Goal: Task Accomplishment & Management: Complete application form

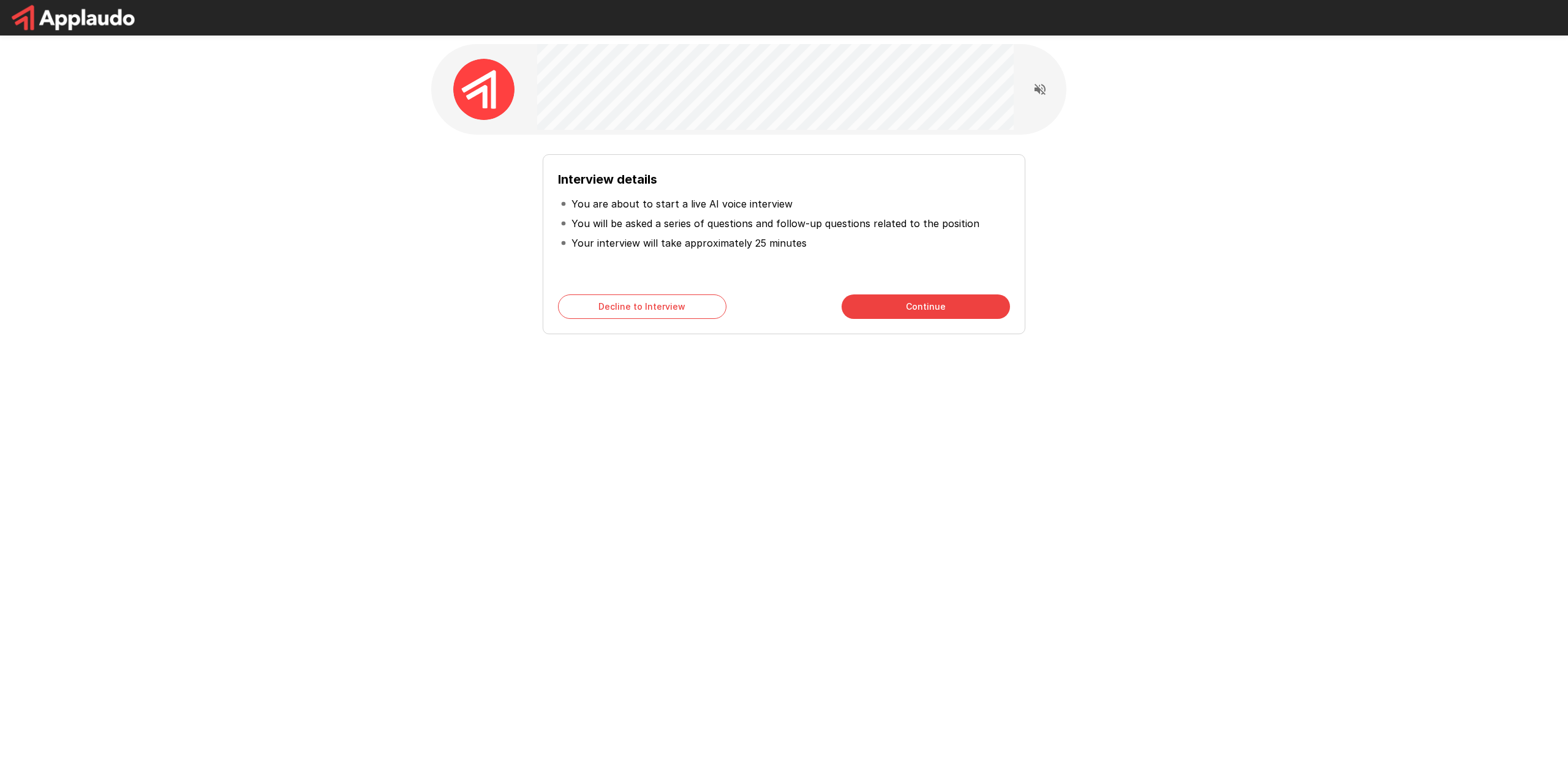
click at [935, 309] on button "Continue" at bounding box center [925, 307] width 169 height 24
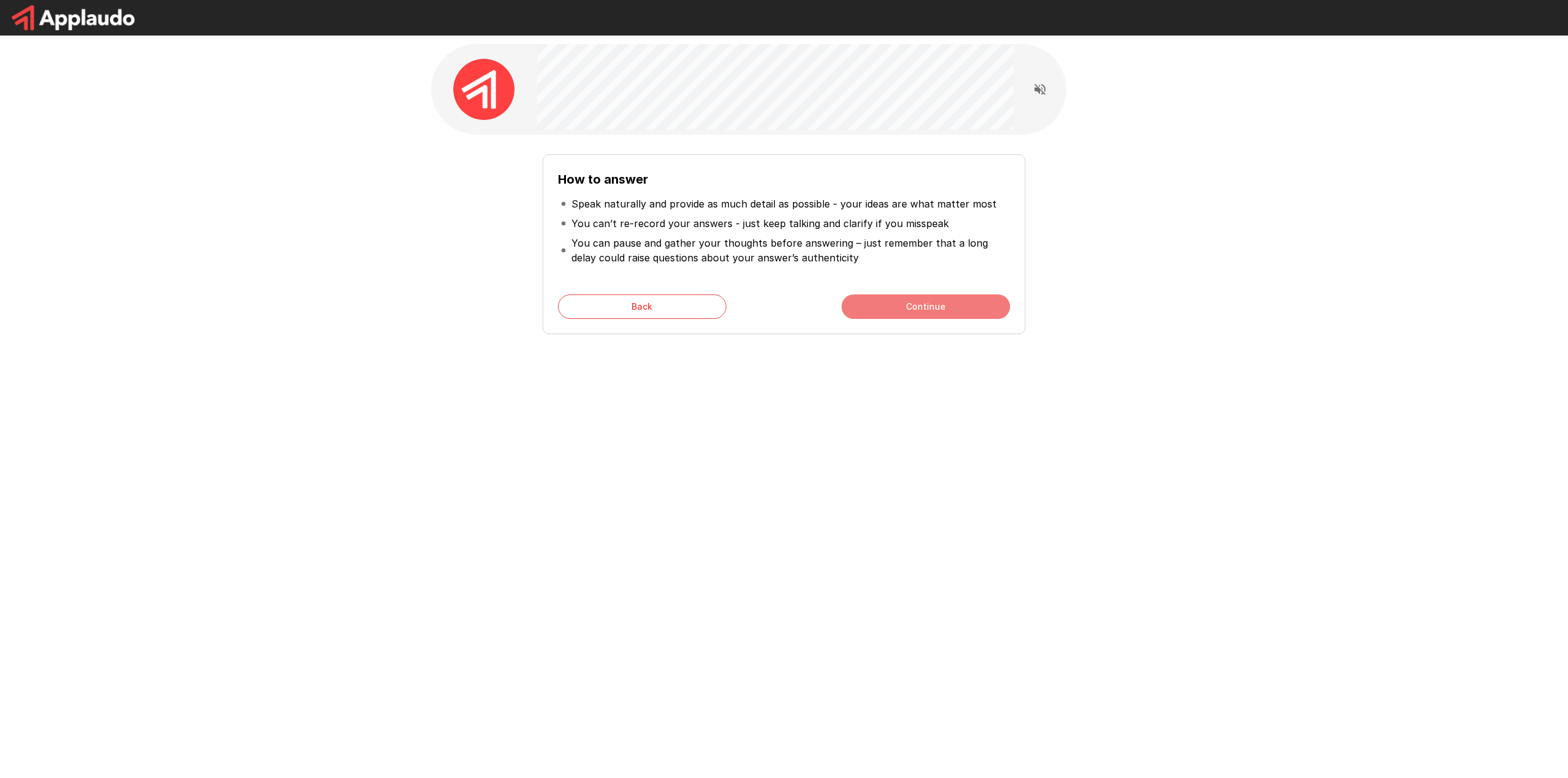
click at [925, 304] on button "Continue" at bounding box center [925, 307] width 169 height 24
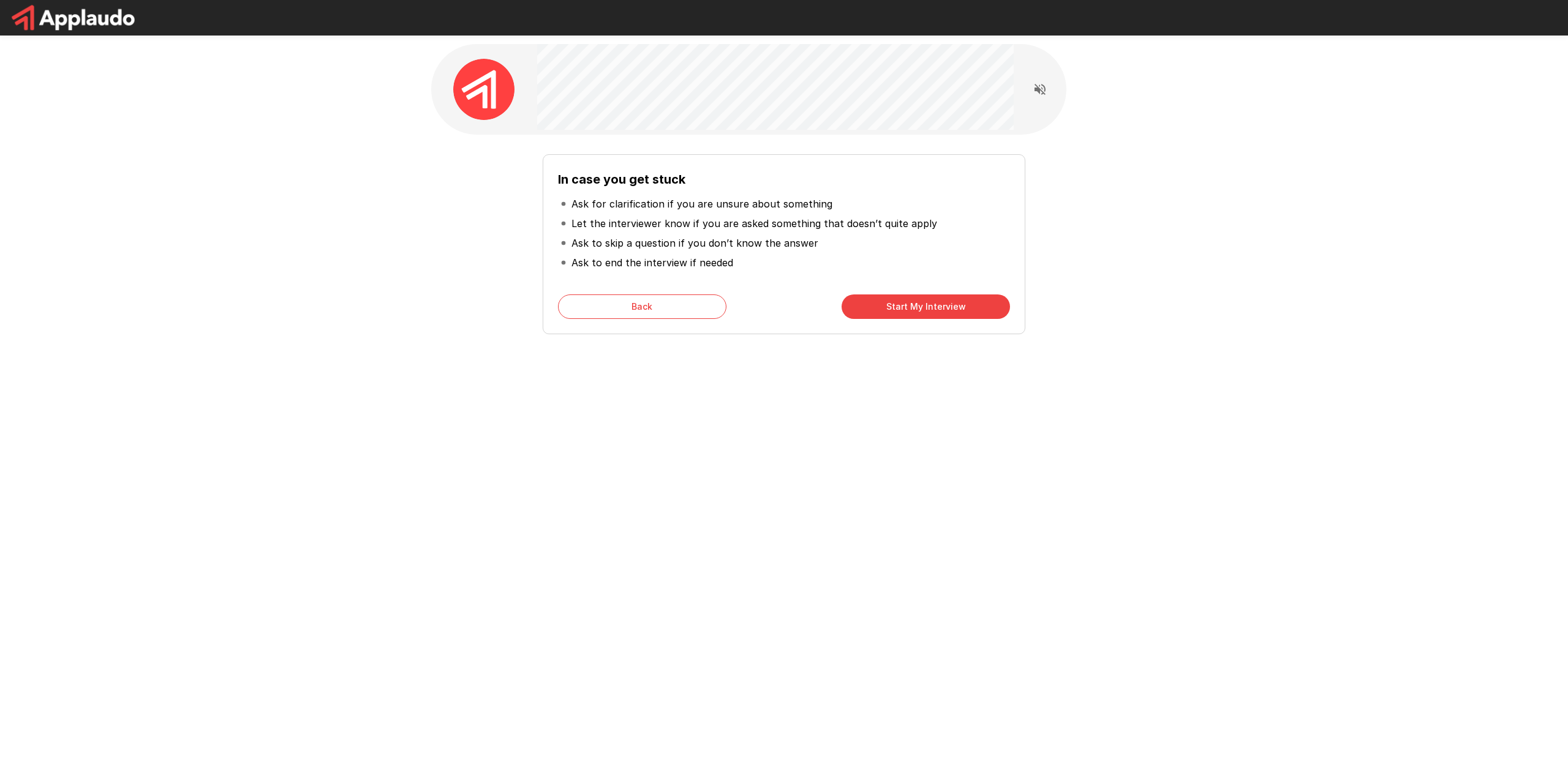
click at [931, 305] on button "Start My Interview" at bounding box center [925, 307] width 169 height 24
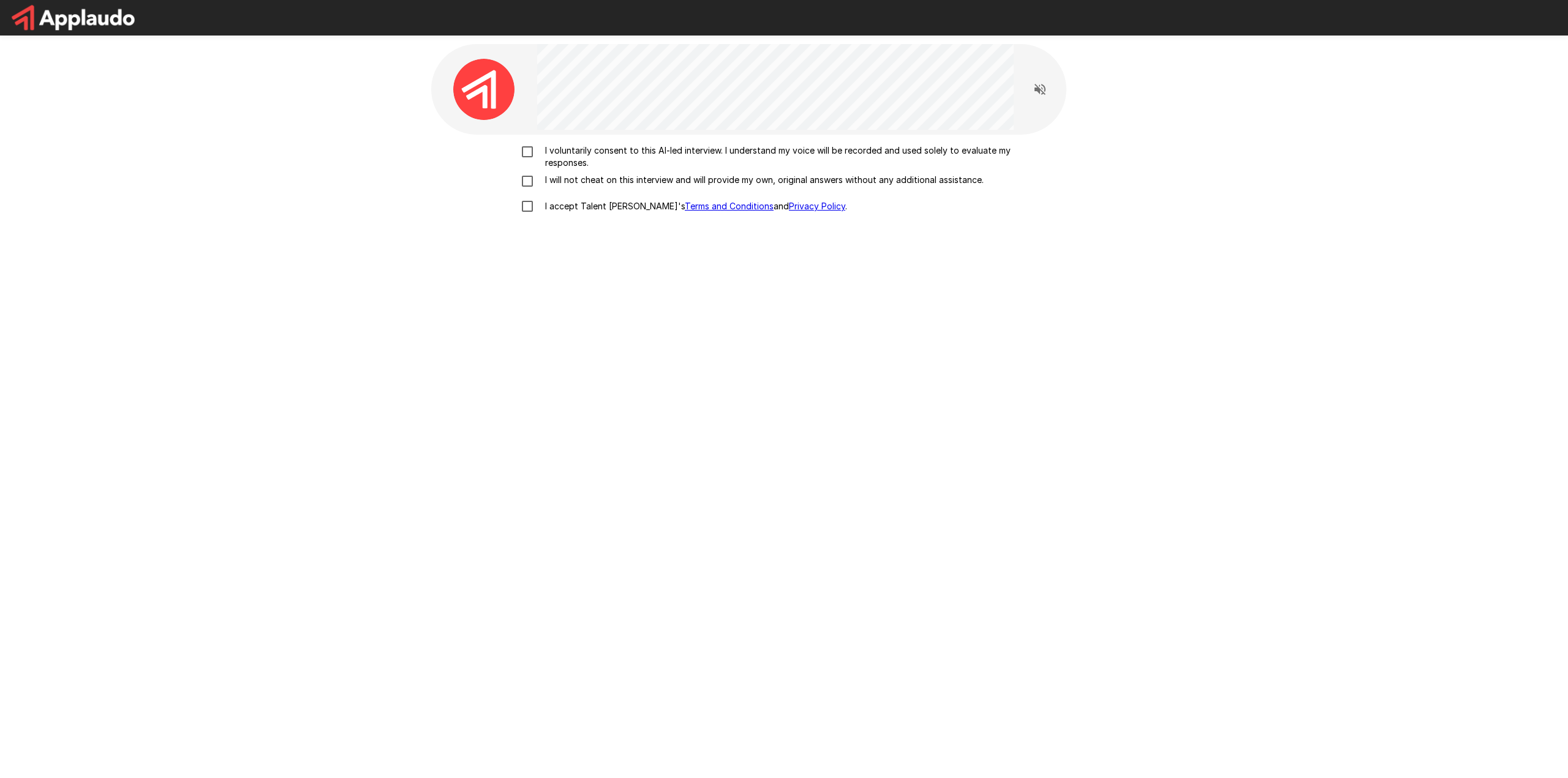
click at [545, 152] on p "I voluntarily consent to this AI-led interview. I understand my voice will be r…" at bounding box center [797, 156] width 513 height 24
click at [547, 183] on p "I will not cheat on this interview and will provide my own, original answers wi…" at bounding box center [762, 180] width 444 height 12
click at [548, 209] on p "I accept Talent Llama's Terms and Conditions and Privacy Policy ." at bounding box center [694, 207] width 307 height 12
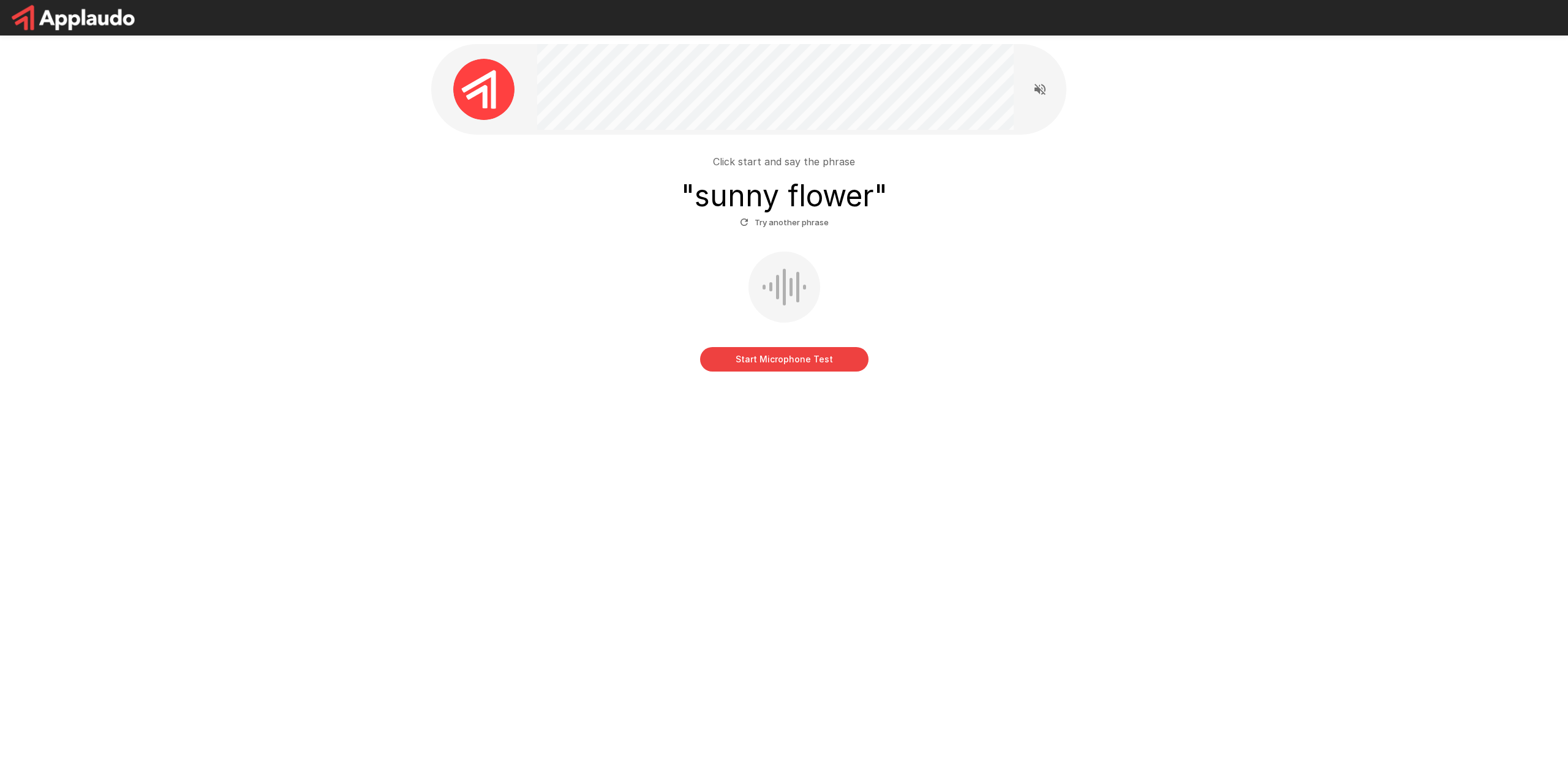
click at [809, 360] on button "Start Microphone Test" at bounding box center [784, 360] width 169 height 24
click at [813, 357] on button "Stop & Submit" at bounding box center [784, 360] width 169 height 24
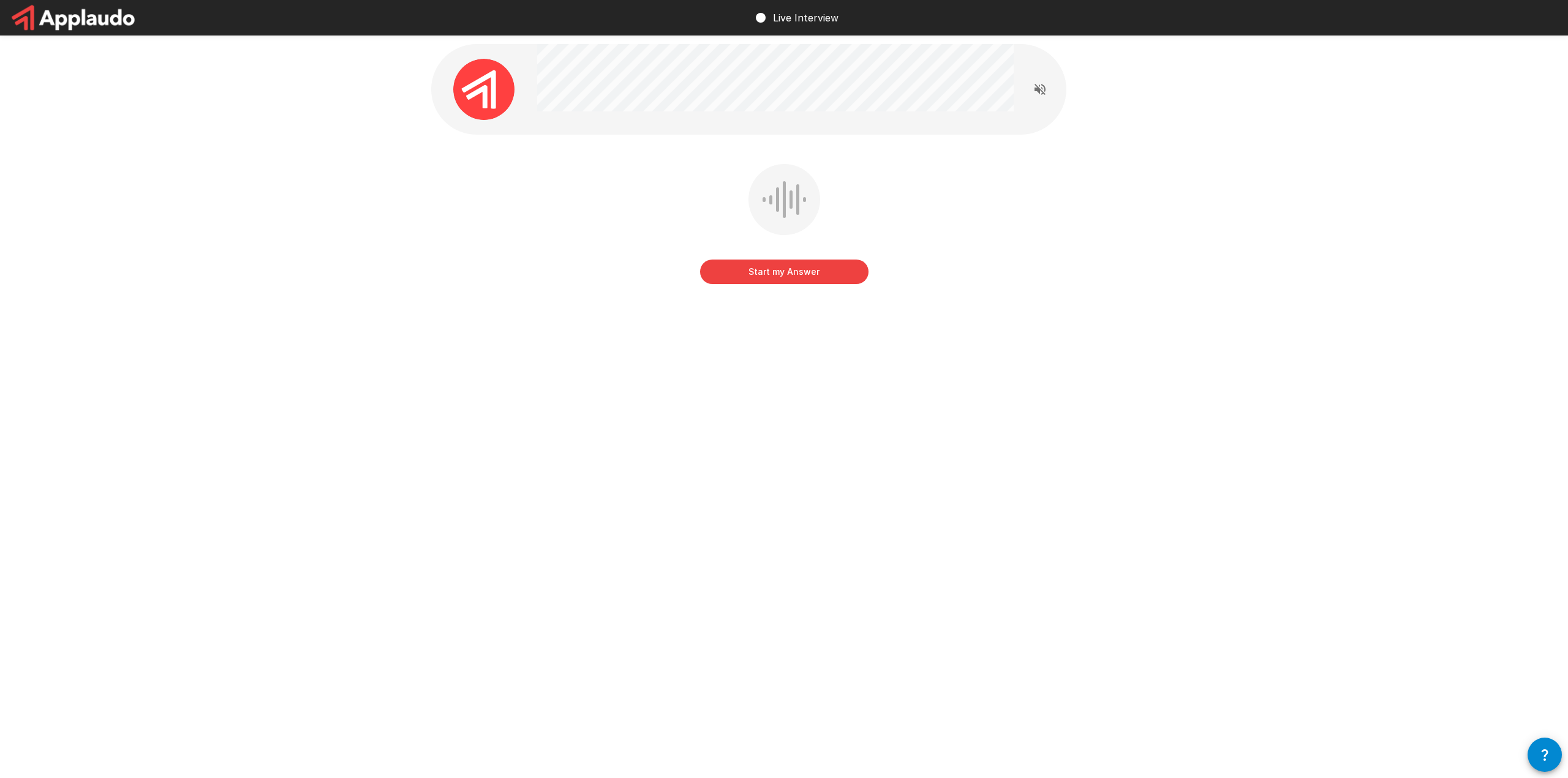
click at [804, 272] on button "Start my Answer" at bounding box center [784, 271] width 169 height 24
drag, startPoint x: 798, startPoint y: 272, endPoint x: 814, endPoint y: 270, distance: 16.1
click at [798, 274] on button "Stop & Submit" at bounding box center [784, 271] width 169 height 24
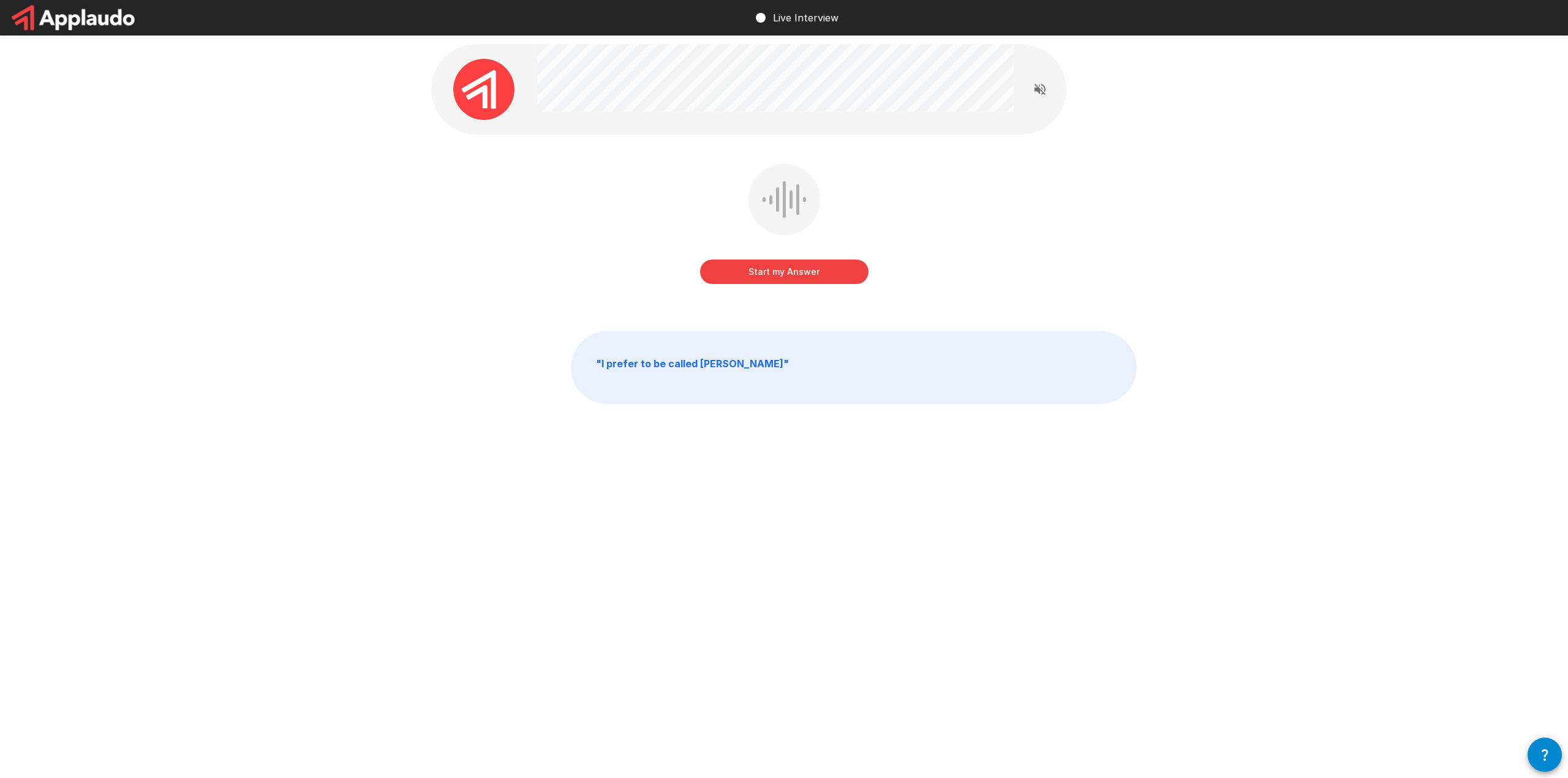
click at [791, 274] on button "Start my Answer" at bounding box center [784, 271] width 169 height 24
drag, startPoint x: 784, startPoint y: 271, endPoint x: 806, endPoint y: 269, distance: 22.1
click at [784, 271] on button "Stop & Submit" at bounding box center [784, 271] width 169 height 24
click at [796, 274] on button "Start my Answer" at bounding box center [784, 271] width 169 height 24
click at [787, 273] on button "Stop & Submit" at bounding box center [784, 271] width 169 height 24
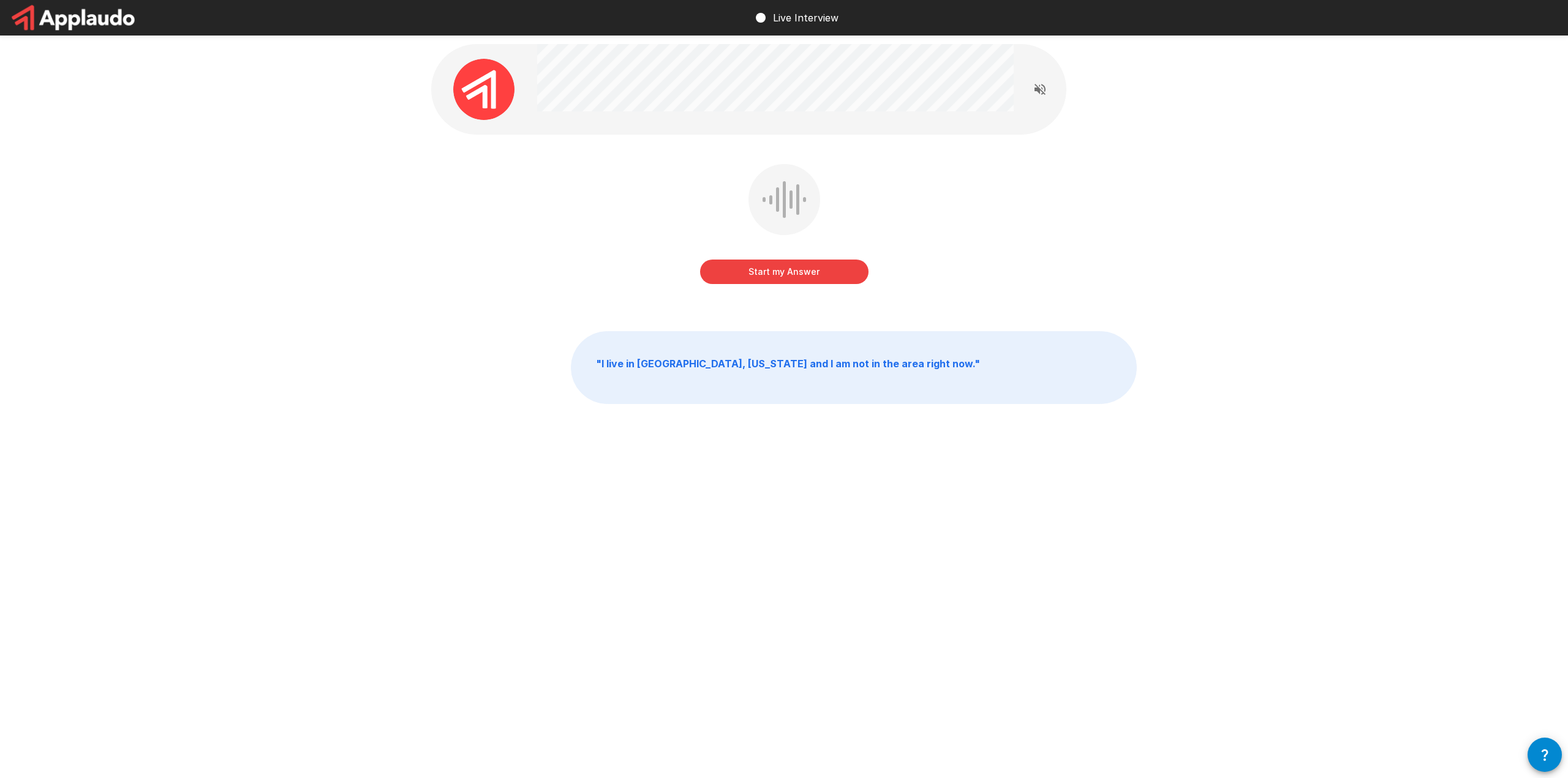
click at [776, 276] on button "Start my Answer" at bounding box center [784, 271] width 169 height 24
click at [801, 271] on button "Stop & Submit" at bounding box center [784, 271] width 169 height 24
click at [789, 277] on button "Start my Answer" at bounding box center [784, 271] width 169 height 24
click at [803, 271] on button "Stop & Submit" at bounding box center [784, 271] width 169 height 24
click at [771, 276] on button "Start my Answer" at bounding box center [784, 271] width 169 height 24
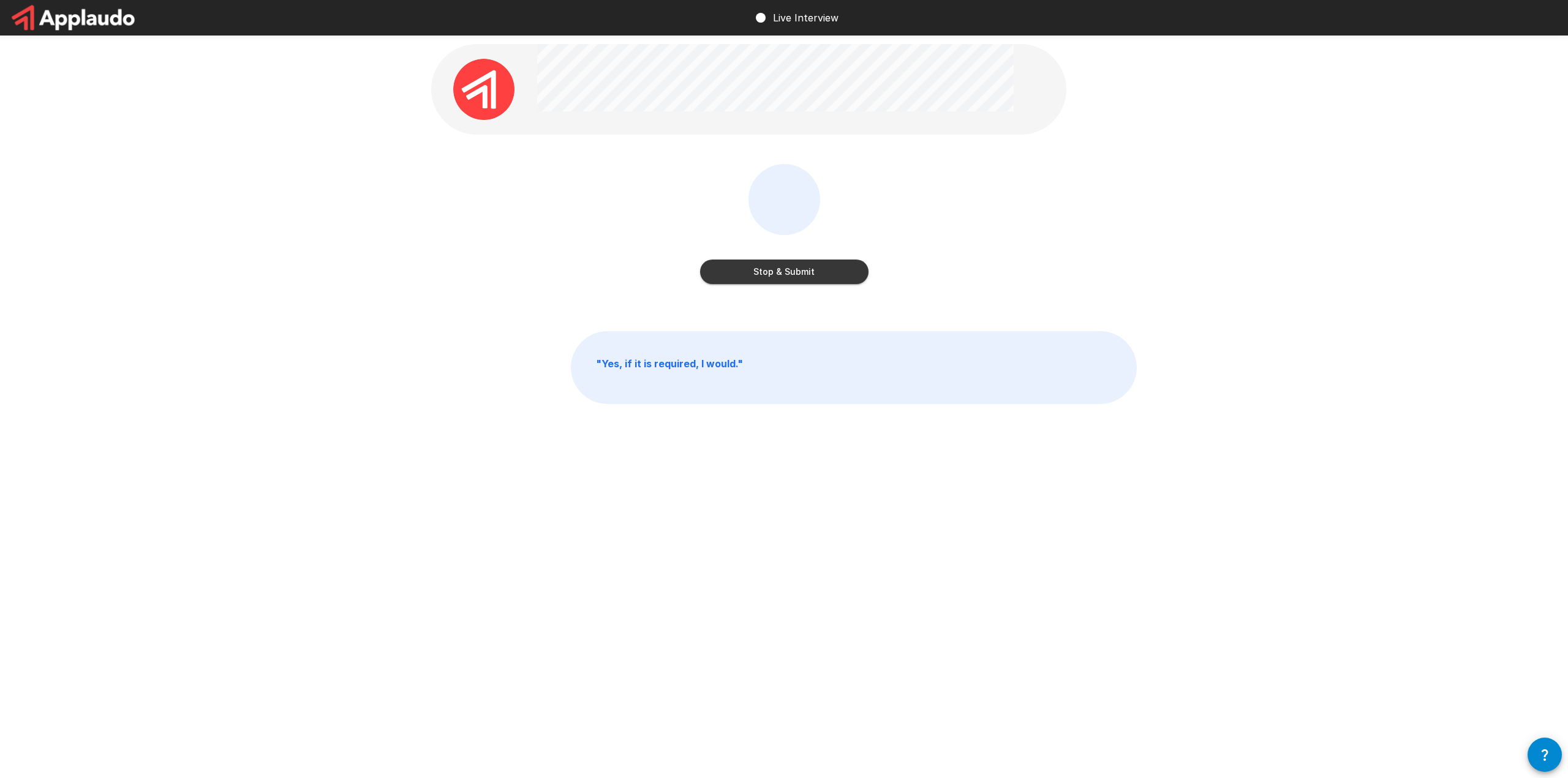
click at [797, 274] on button "Stop & Submit" at bounding box center [784, 271] width 169 height 24
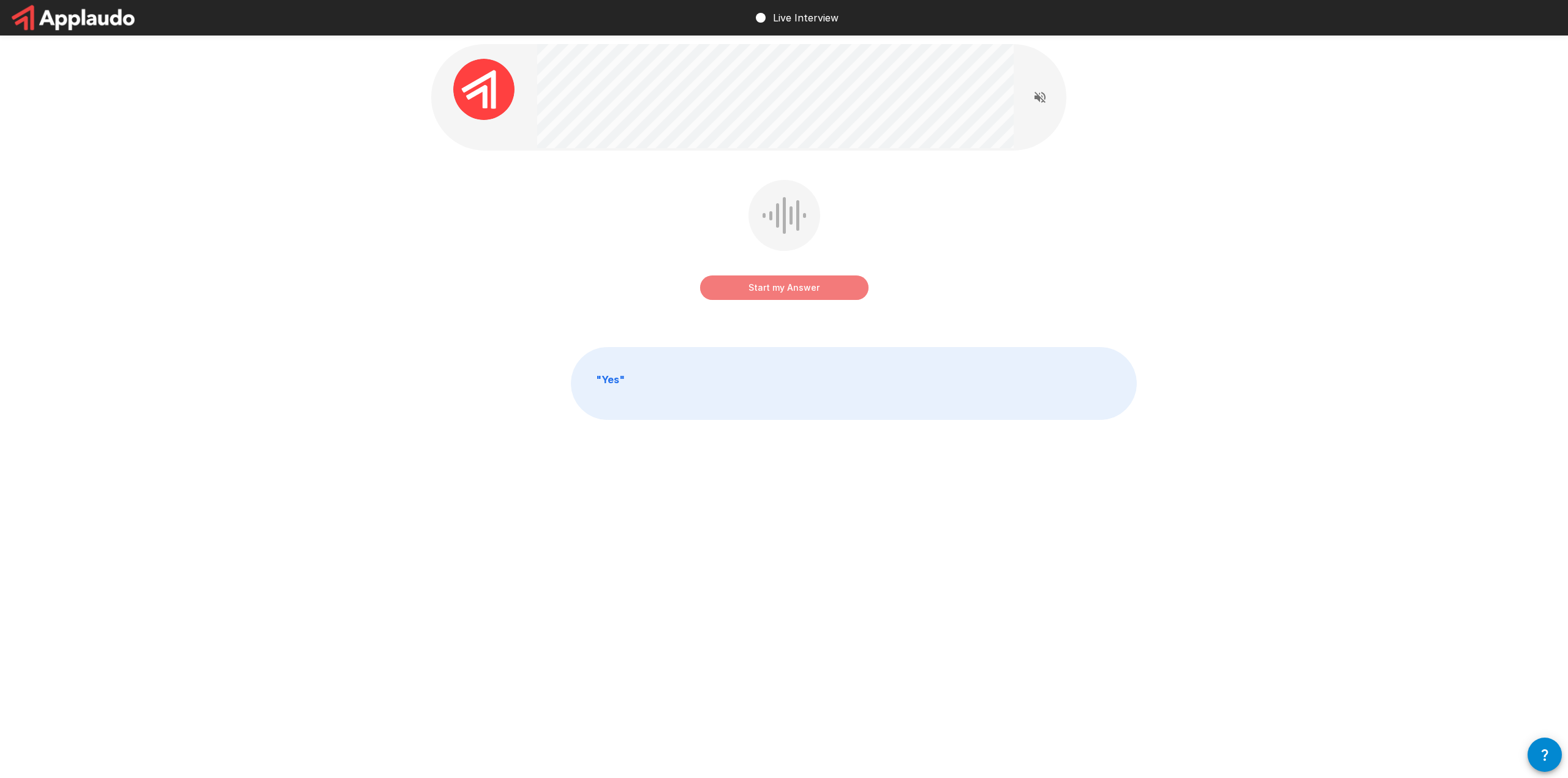
drag, startPoint x: 786, startPoint y: 286, endPoint x: 940, endPoint y: 267, distance: 155.2
click at [786, 286] on button "Start my Answer" at bounding box center [784, 288] width 169 height 24
click at [801, 290] on button "Stop & Submit" at bounding box center [784, 288] width 169 height 24
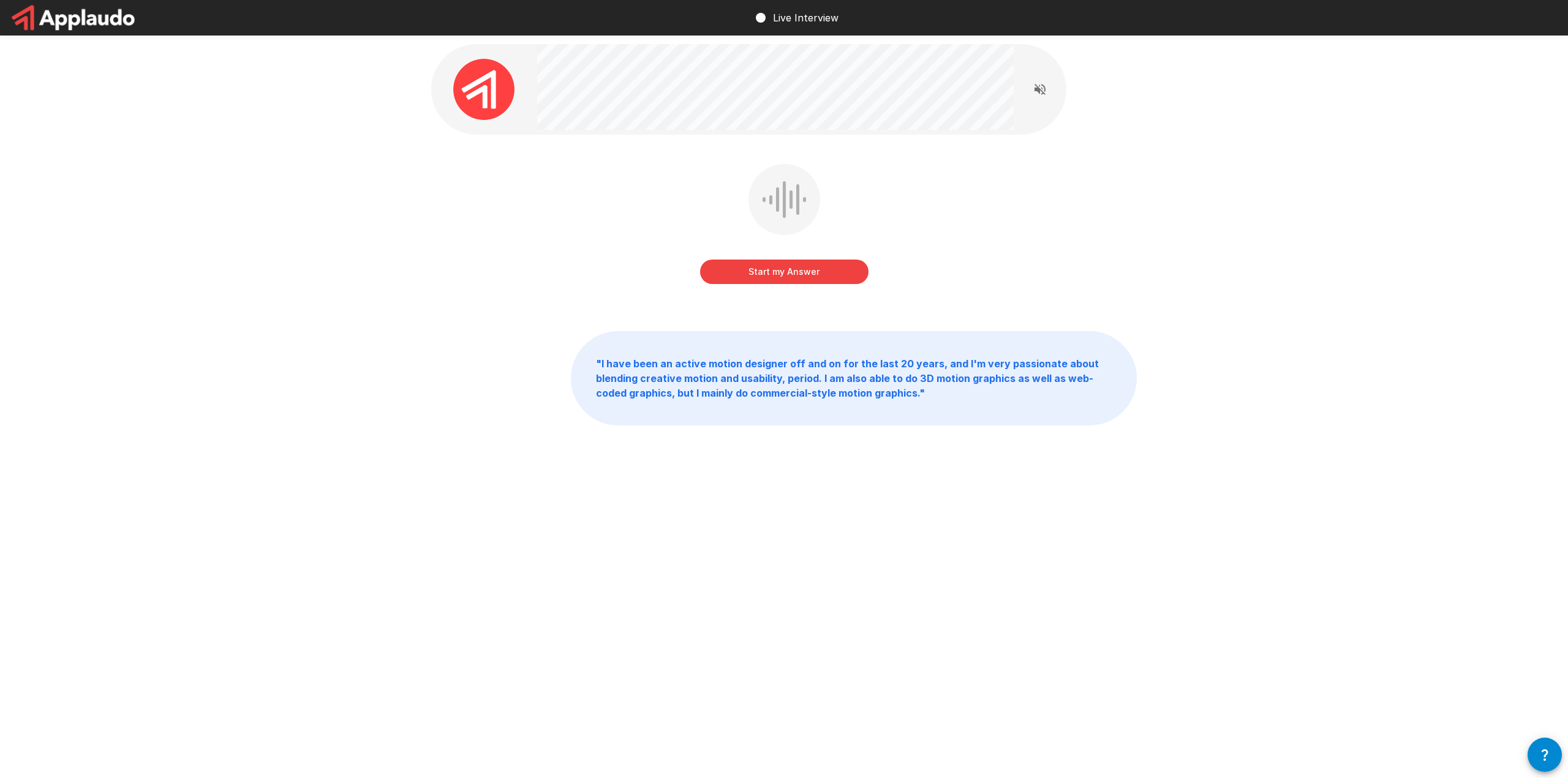
click at [782, 271] on button "Start my Answer" at bounding box center [784, 271] width 169 height 24
click at [790, 276] on button "Stop & Submit" at bounding box center [784, 271] width 169 height 24
click at [765, 270] on button "Start my Answer" at bounding box center [784, 271] width 169 height 24
click at [786, 270] on button "Stop & Submit" at bounding box center [784, 271] width 169 height 24
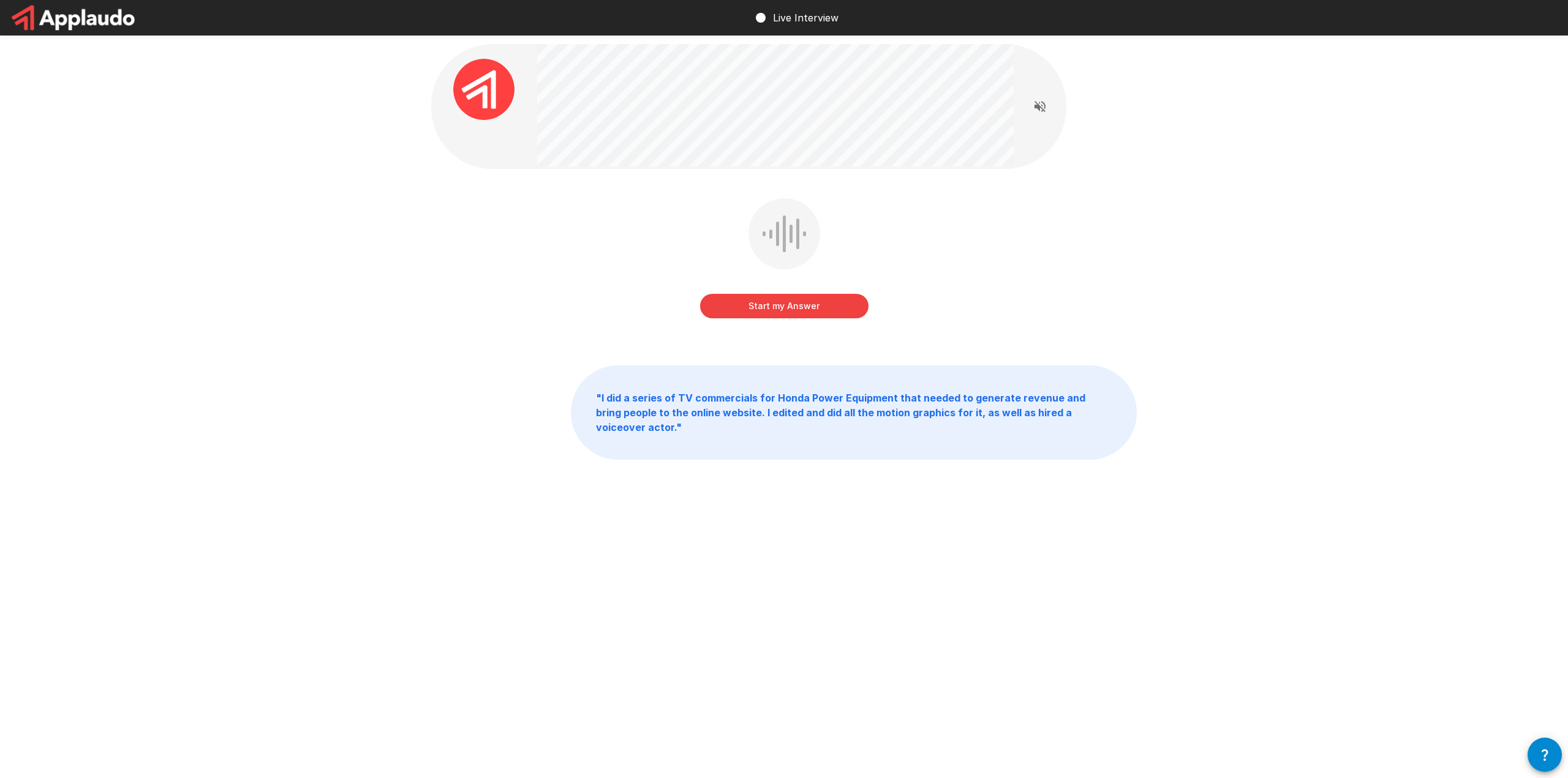
click at [786, 305] on button "Start my Answer" at bounding box center [784, 306] width 169 height 24
click at [786, 305] on button "Stop & Submit" at bounding box center [784, 306] width 169 height 24
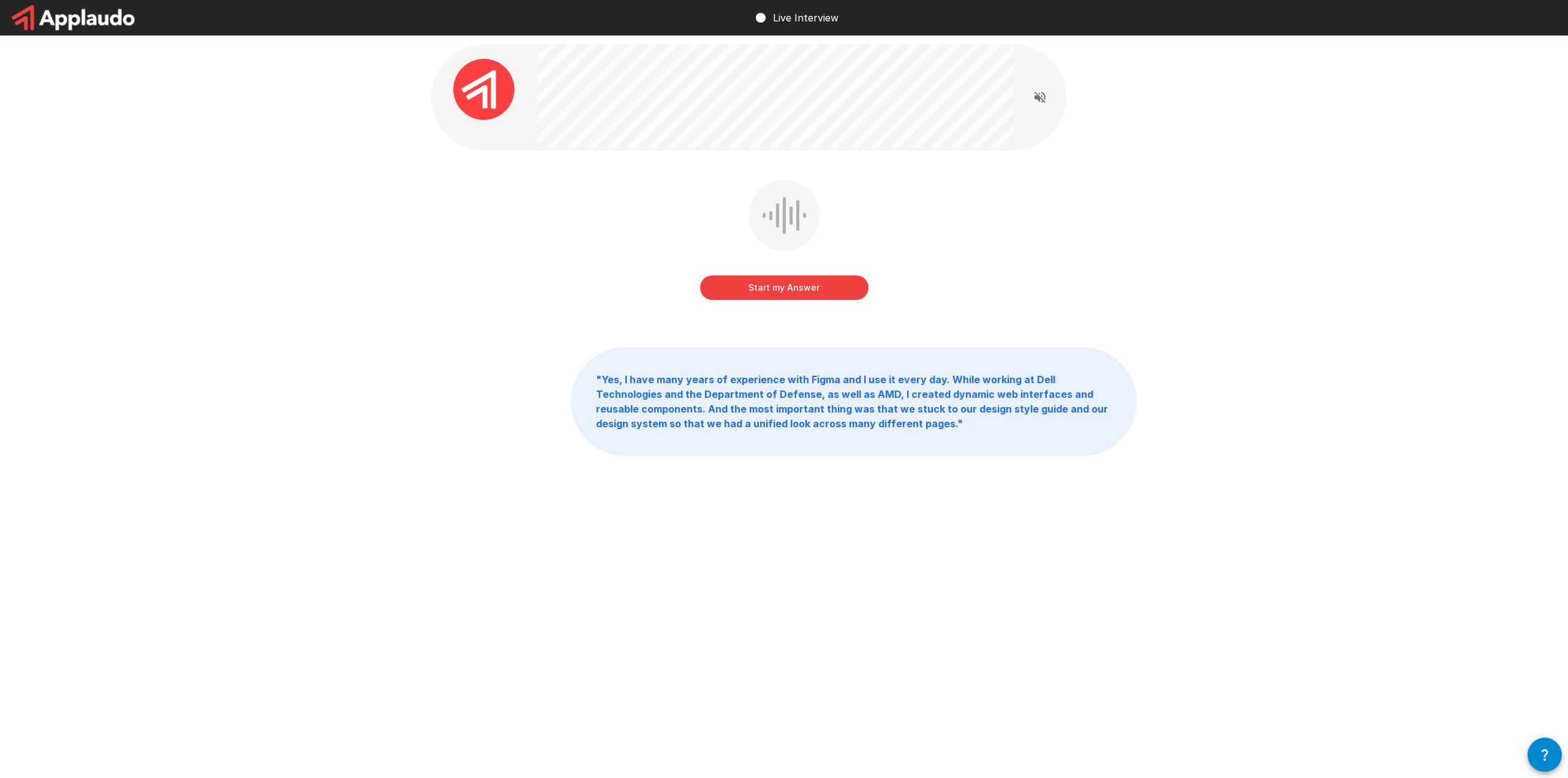
click at [779, 286] on button "Start my Answer" at bounding box center [784, 288] width 169 height 24
click at [794, 286] on button "Stop & Submit" at bounding box center [784, 288] width 169 height 24
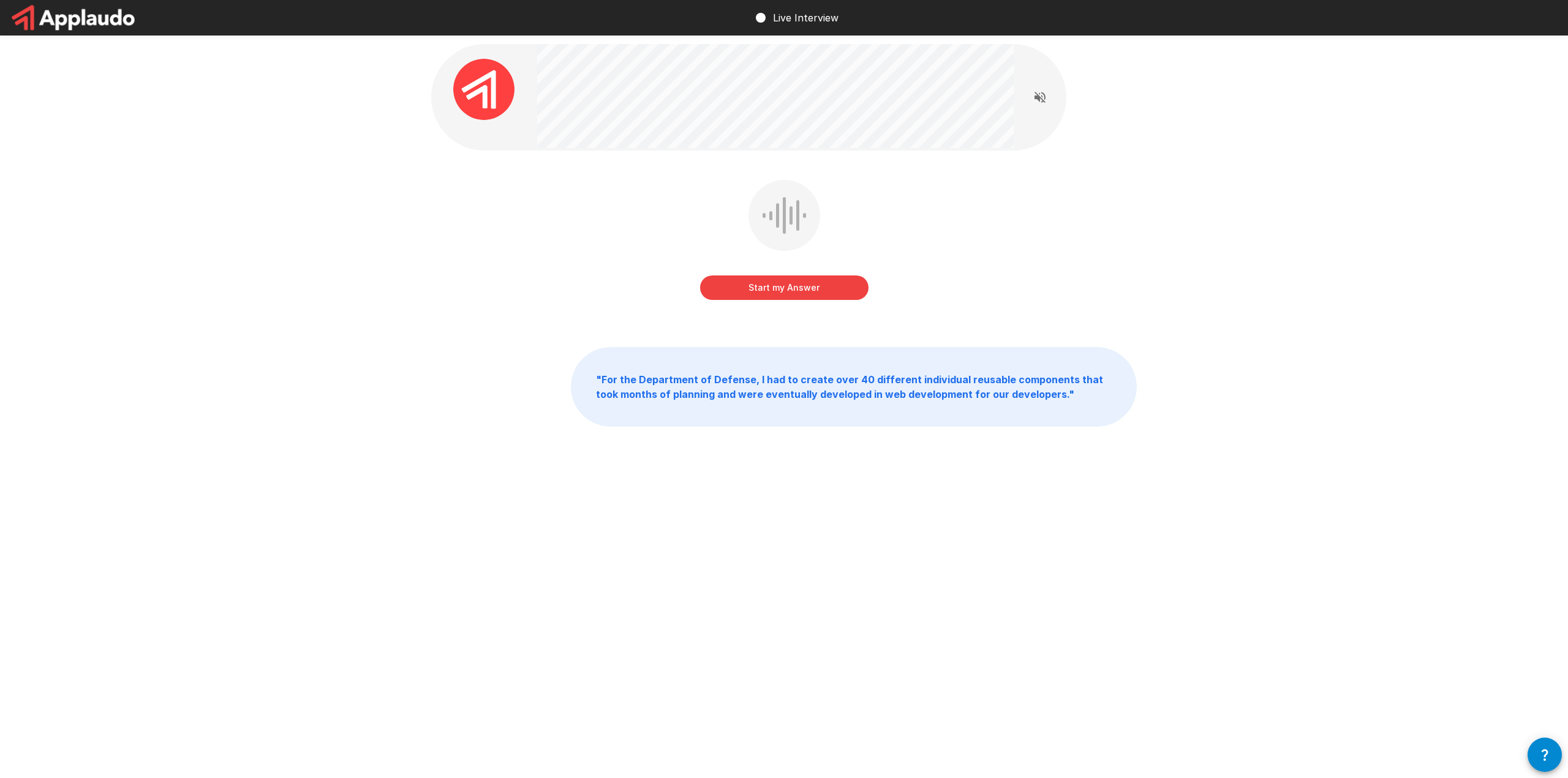
click at [774, 298] on button "Start my Answer" at bounding box center [784, 288] width 169 height 24
click at [979, 44] on div "Stop & Submit " For the Department of Defense, I had to create over 40 differen…" at bounding box center [784, 262] width 735 height 525
click at [784, 287] on button "Stop & Submit" at bounding box center [784, 288] width 169 height 24
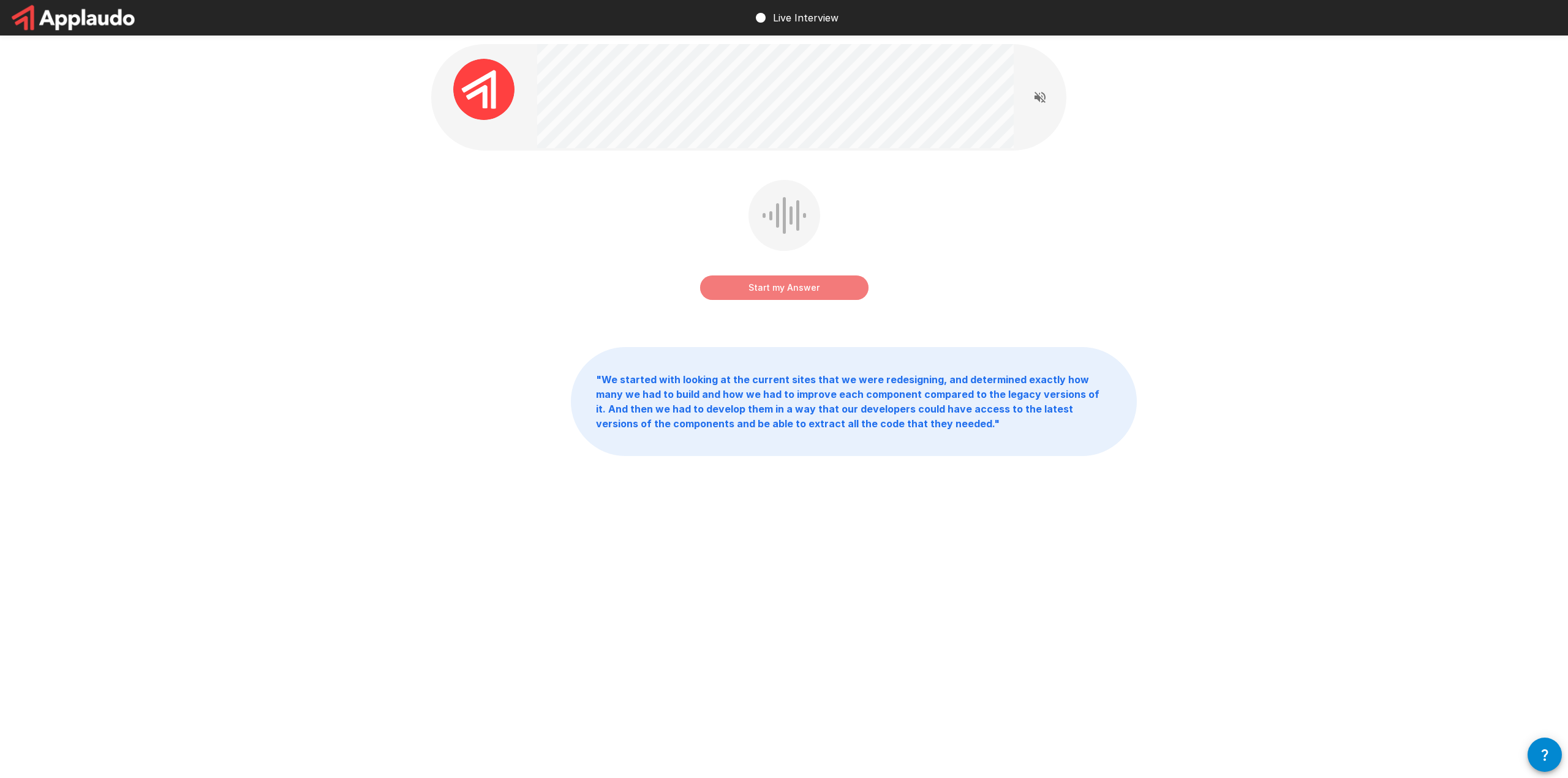
click at [782, 290] on button "Start my Answer" at bounding box center [784, 288] width 169 height 24
click at [784, 288] on button "Stop & Submit" at bounding box center [784, 288] width 169 height 24
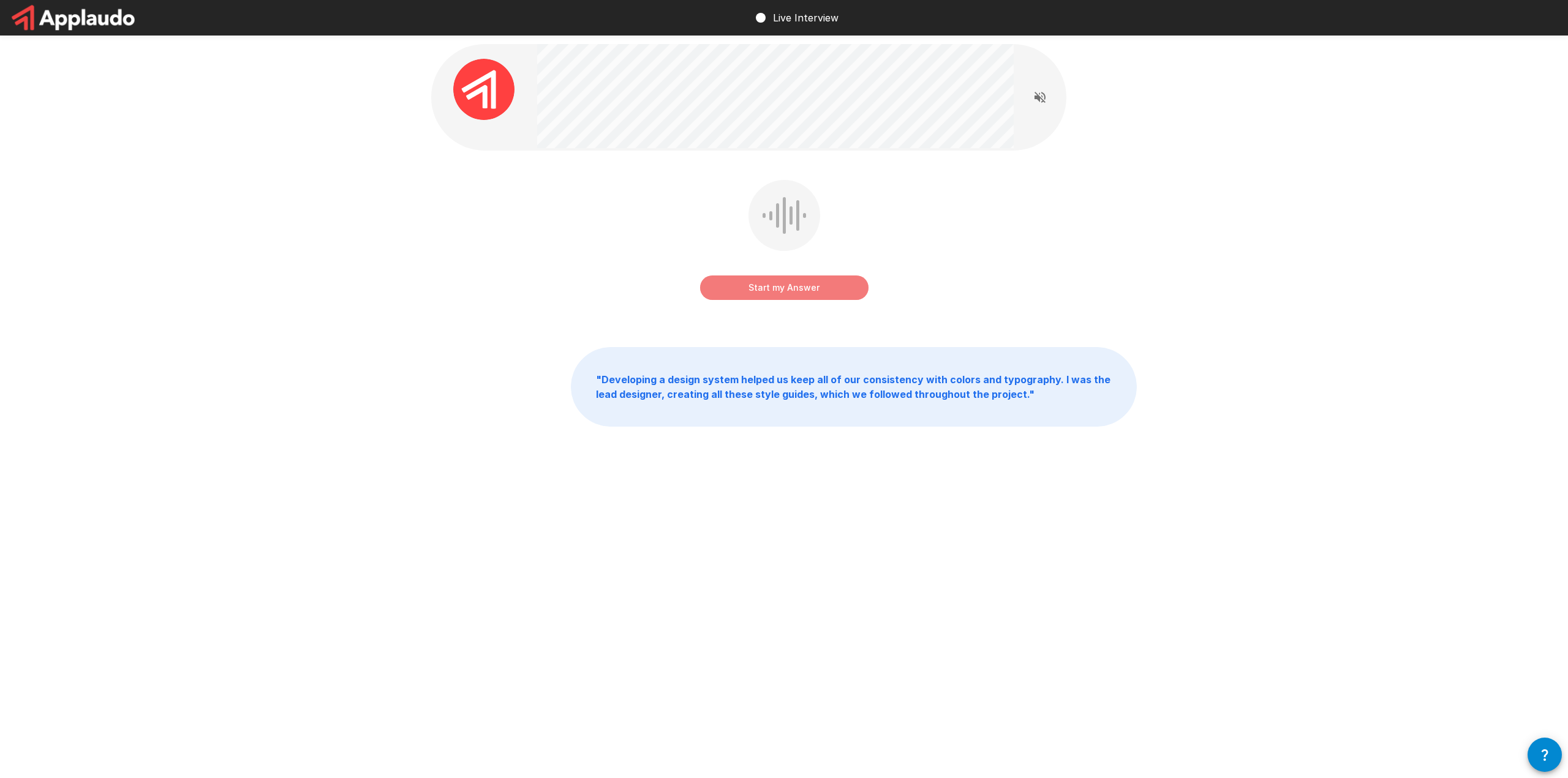
click at [801, 290] on button "Start my Answer" at bounding box center [784, 288] width 169 height 24
click at [774, 288] on button "Stop & Submit" at bounding box center [784, 288] width 169 height 24
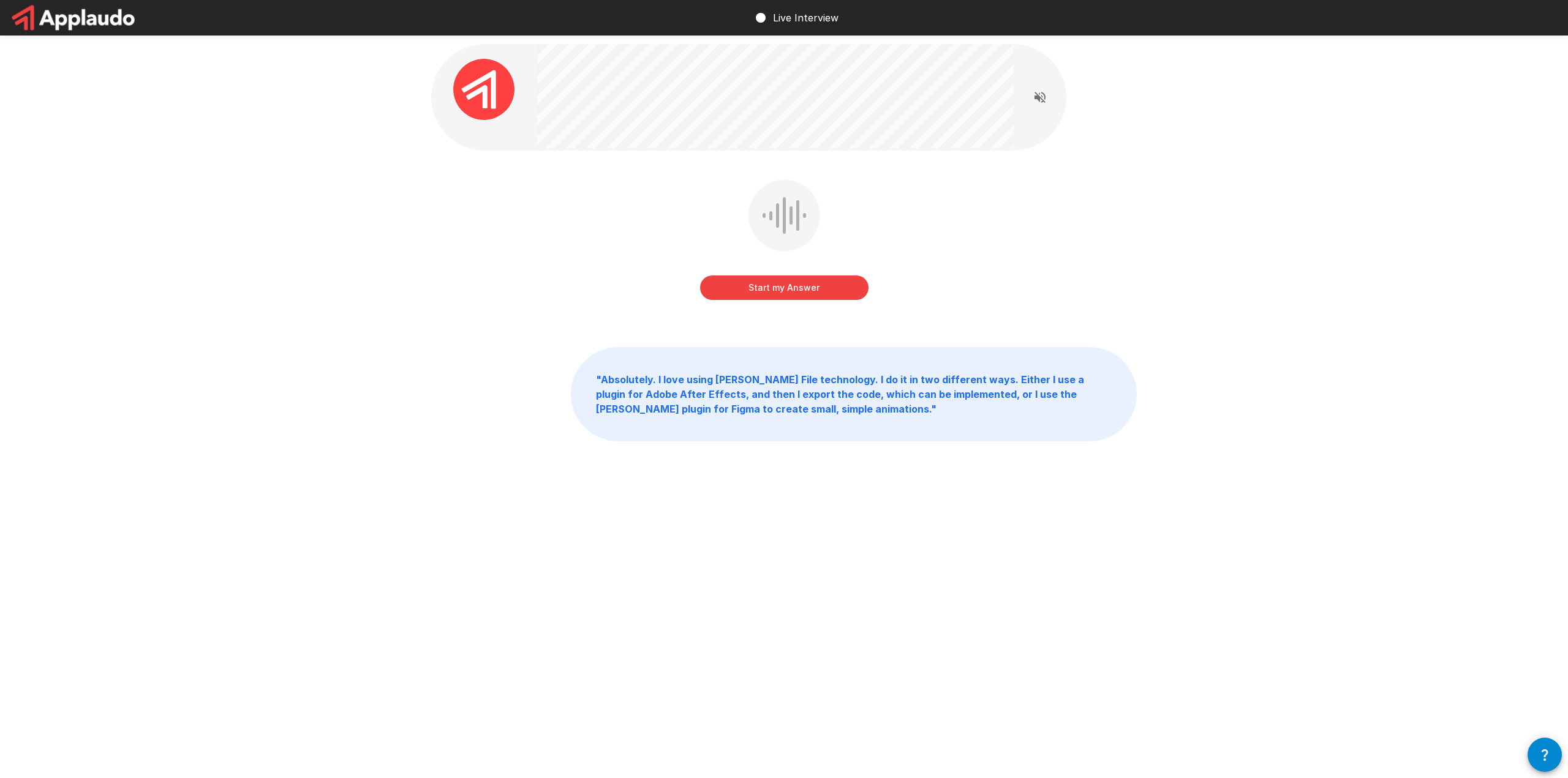
drag, startPoint x: 779, startPoint y: 294, endPoint x: 863, endPoint y: 280, distance: 85.2
click at [779, 294] on button "Start my Answer" at bounding box center [784, 288] width 169 height 24
click at [785, 286] on button "Stop & Submit" at bounding box center [784, 288] width 169 height 24
click at [799, 285] on button "Start my Answer" at bounding box center [784, 288] width 169 height 24
click at [793, 287] on button "Stop & Submit" at bounding box center [784, 288] width 169 height 24
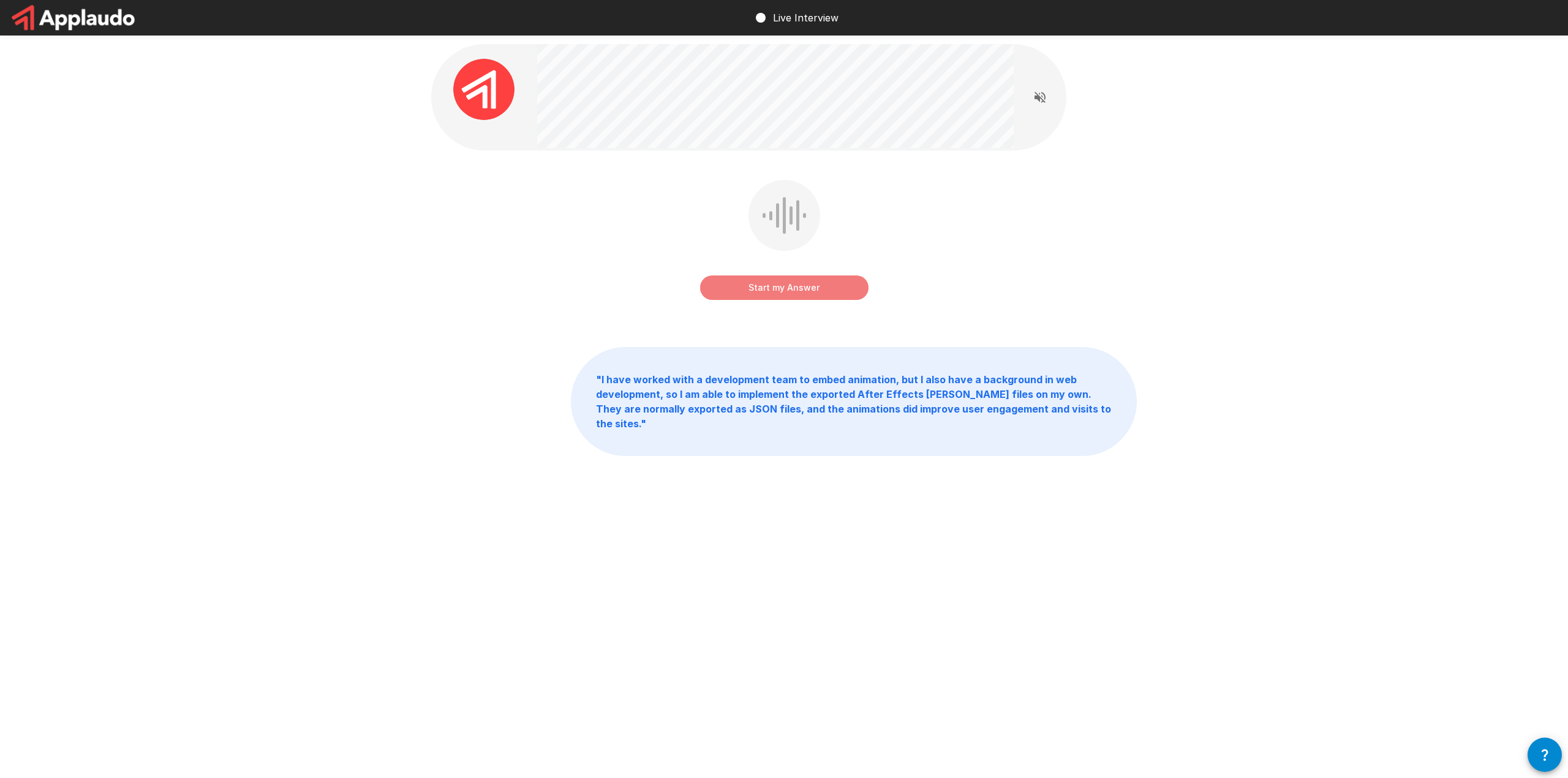
click at [786, 287] on button "Start my Answer" at bounding box center [784, 288] width 169 height 24
click at [795, 290] on button "Stop & Submit" at bounding box center [784, 288] width 169 height 24
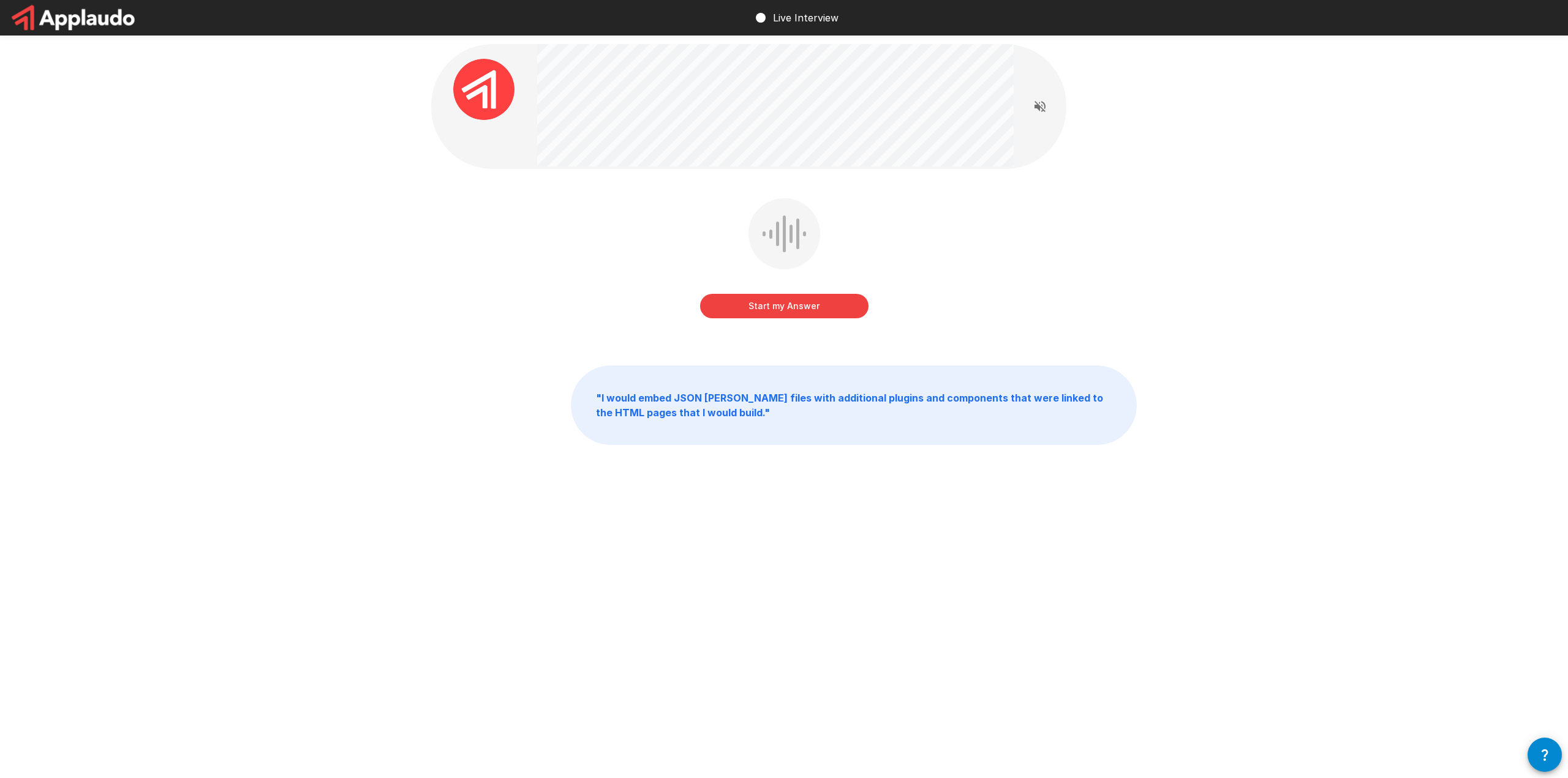
click at [805, 308] on button "Start my Answer" at bounding box center [784, 306] width 169 height 24
click at [794, 305] on button "Stop & Submit" at bounding box center [784, 306] width 169 height 24
click at [781, 307] on button "Start my Answer" at bounding box center [784, 306] width 169 height 24
click at [793, 305] on button "Stop & Submit" at bounding box center [784, 306] width 169 height 24
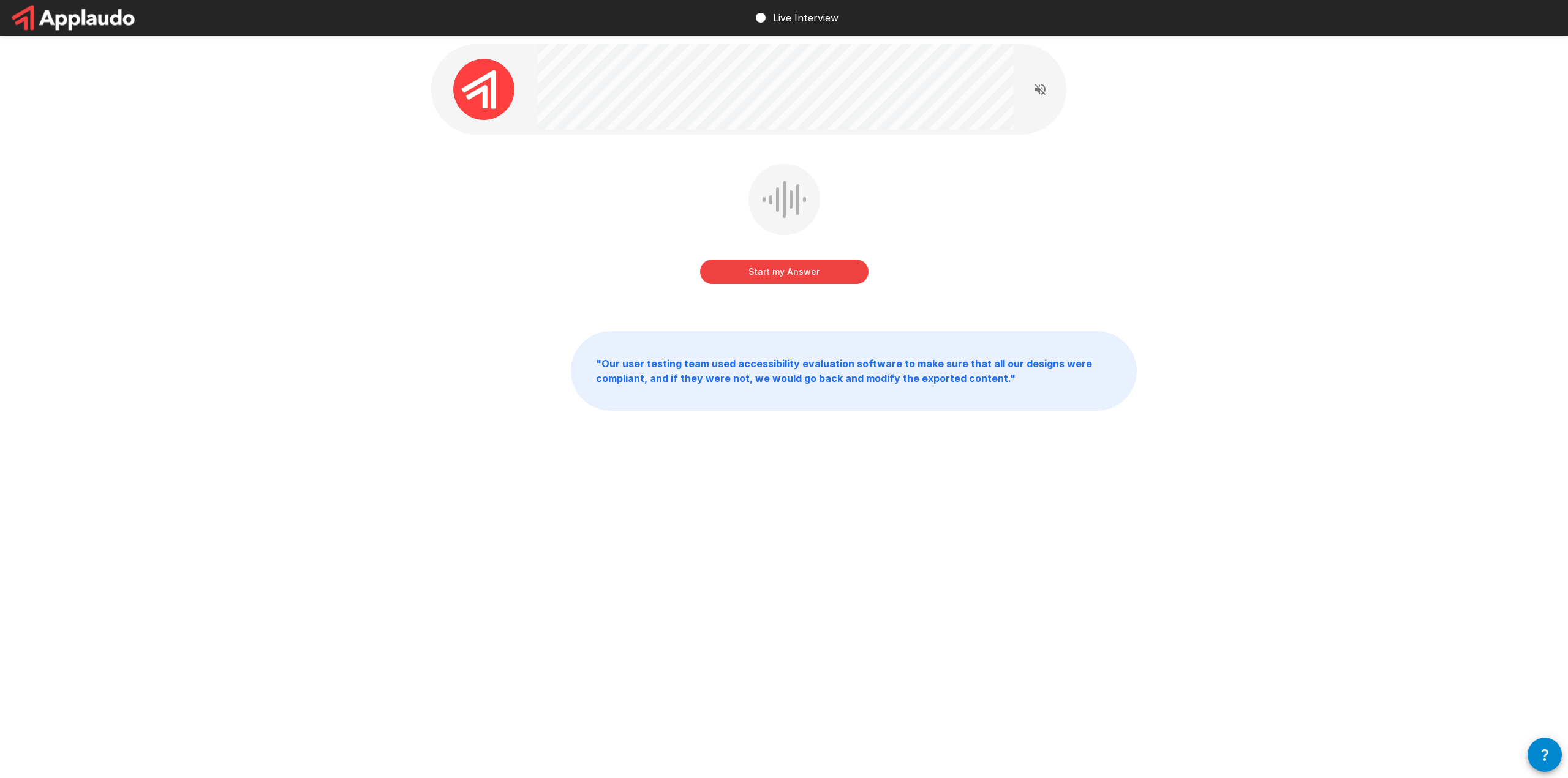
click at [778, 271] on button "Start my Answer" at bounding box center [784, 271] width 169 height 24
click at [799, 266] on button "Stop & Submit" at bounding box center [784, 271] width 169 height 24
click at [795, 274] on button "Start my Answer" at bounding box center [784, 271] width 169 height 24
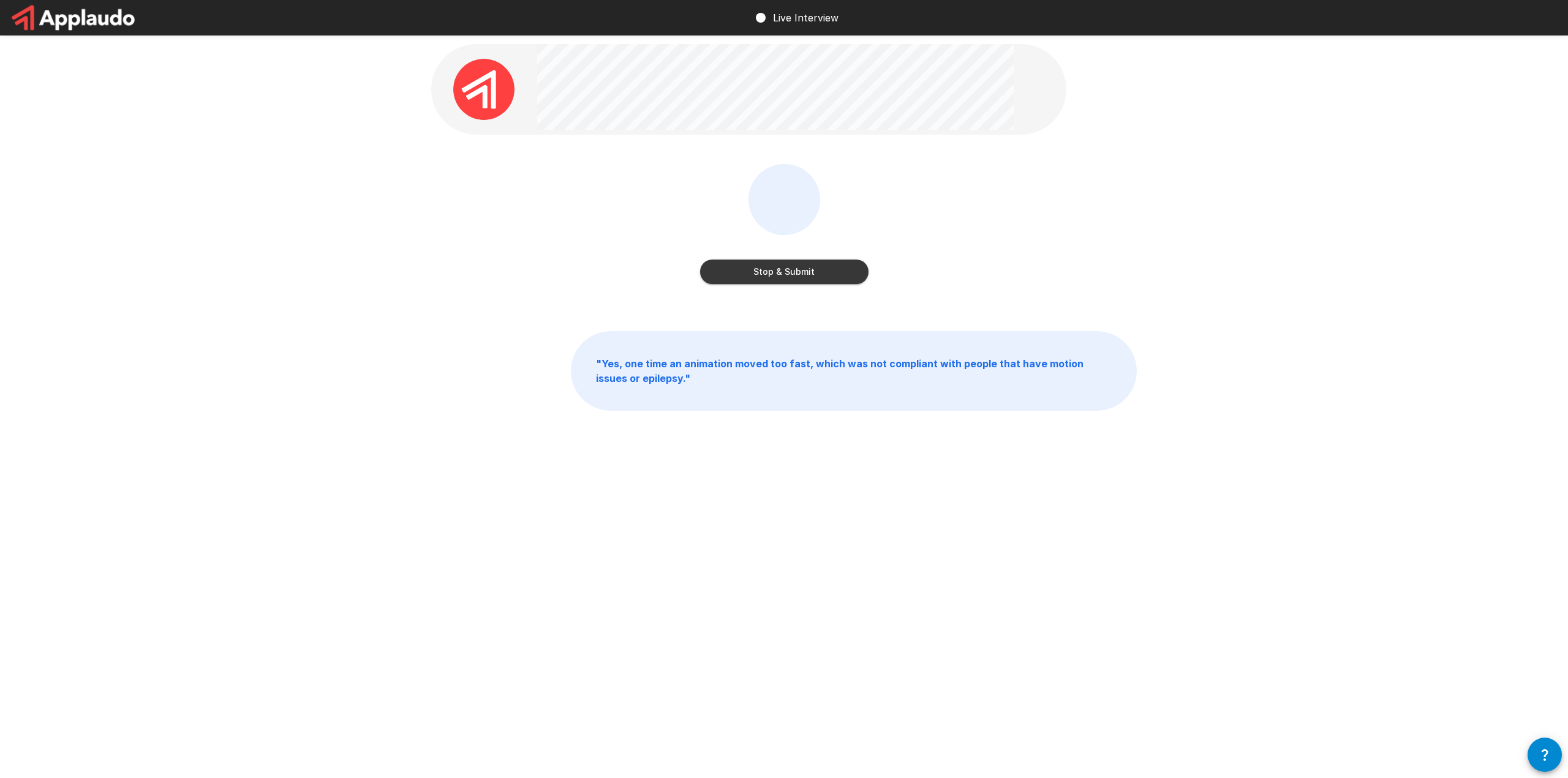
click at [790, 271] on button "Stop & Submit" at bounding box center [784, 271] width 169 height 24
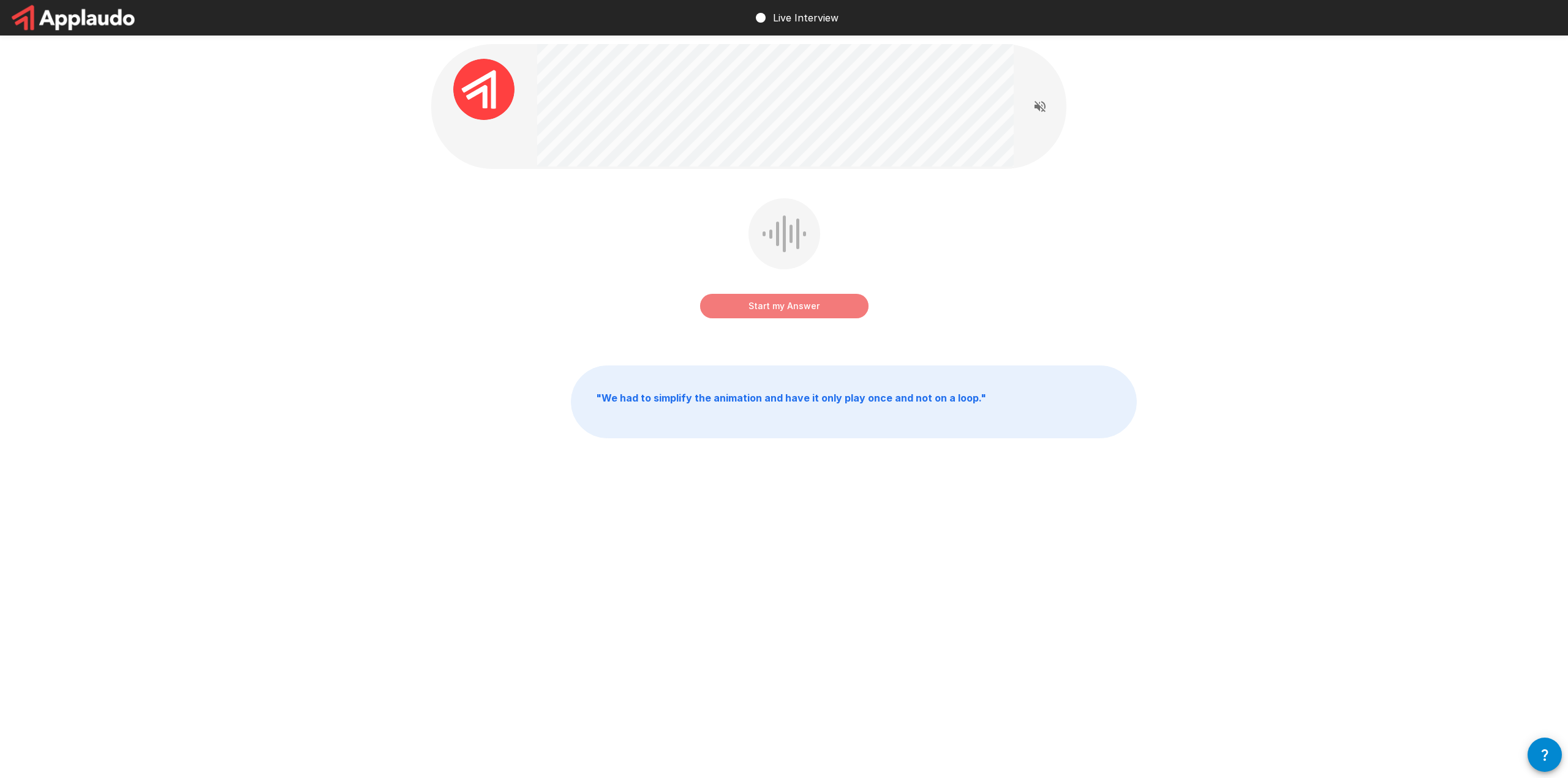
click at [799, 305] on button "Start my Answer" at bounding box center [784, 306] width 169 height 24
click at [774, 290] on div "Stop & Submit" at bounding box center [784, 294] width 169 height 49
click at [797, 305] on button "Stop & Submit" at bounding box center [784, 306] width 169 height 24
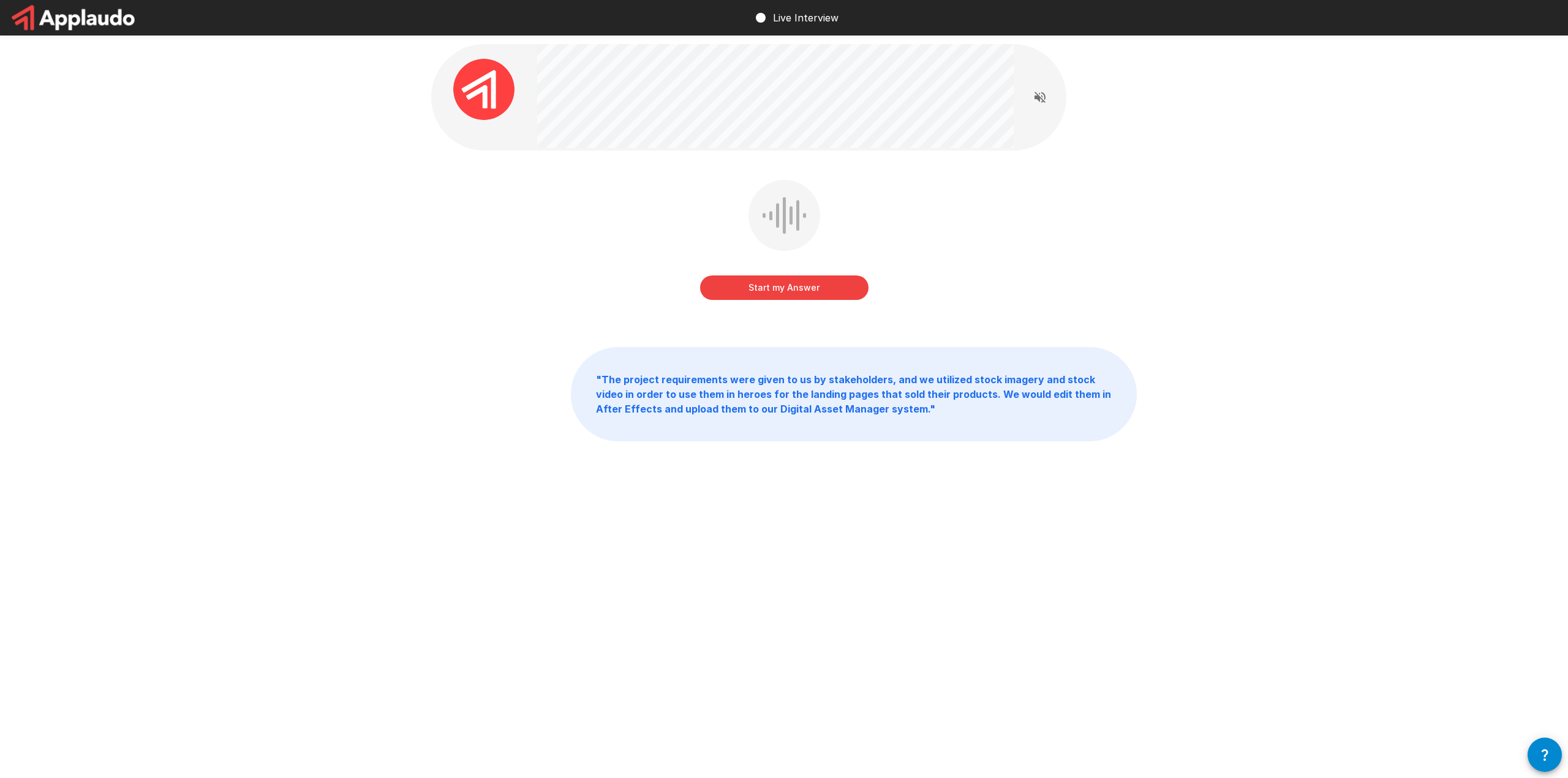
click at [786, 289] on button "Start my Answer" at bounding box center [784, 288] width 169 height 24
click at [785, 290] on button "Stop & Submit" at bounding box center [784, 288] width 169 height 24
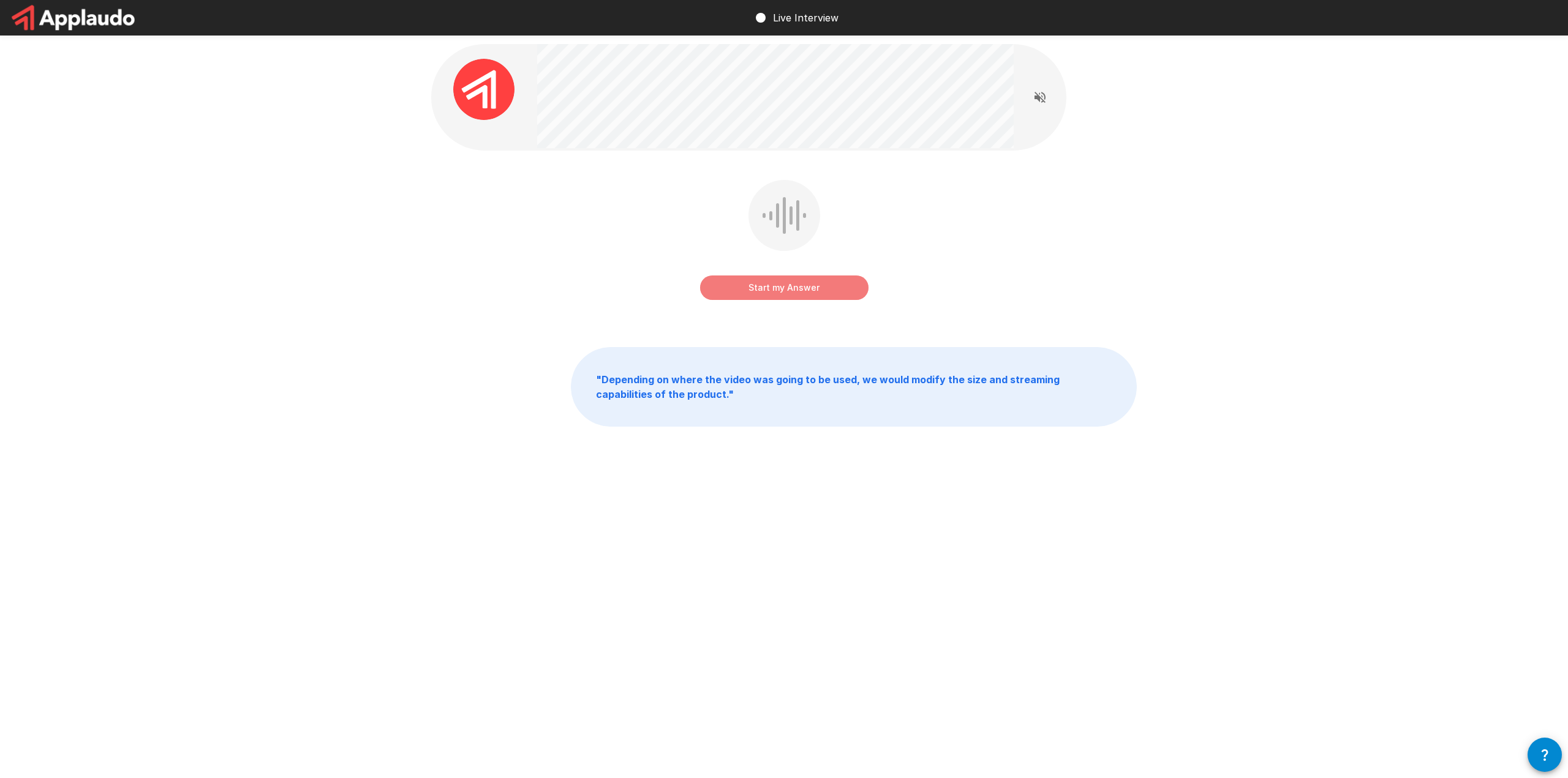
click at [778, 284] on button "Start my Answer" at bounding box center [784, 288] width 169 height 24
click at [797, 289] on button "Stop & Submit" at bounding box center [784, 288] width 169 height 24
click at [779, 304] on div "Start my Answer" at bounding box center [784, 248] width 706 height 137
drag, startPoint x: 792, startPoint y: 293, endPoint x: 858, endPoint y: 284, distance: 66.6
click at [793, 292] on button "Start my Answer" at bounding box center [784, 288] width 169 height 24
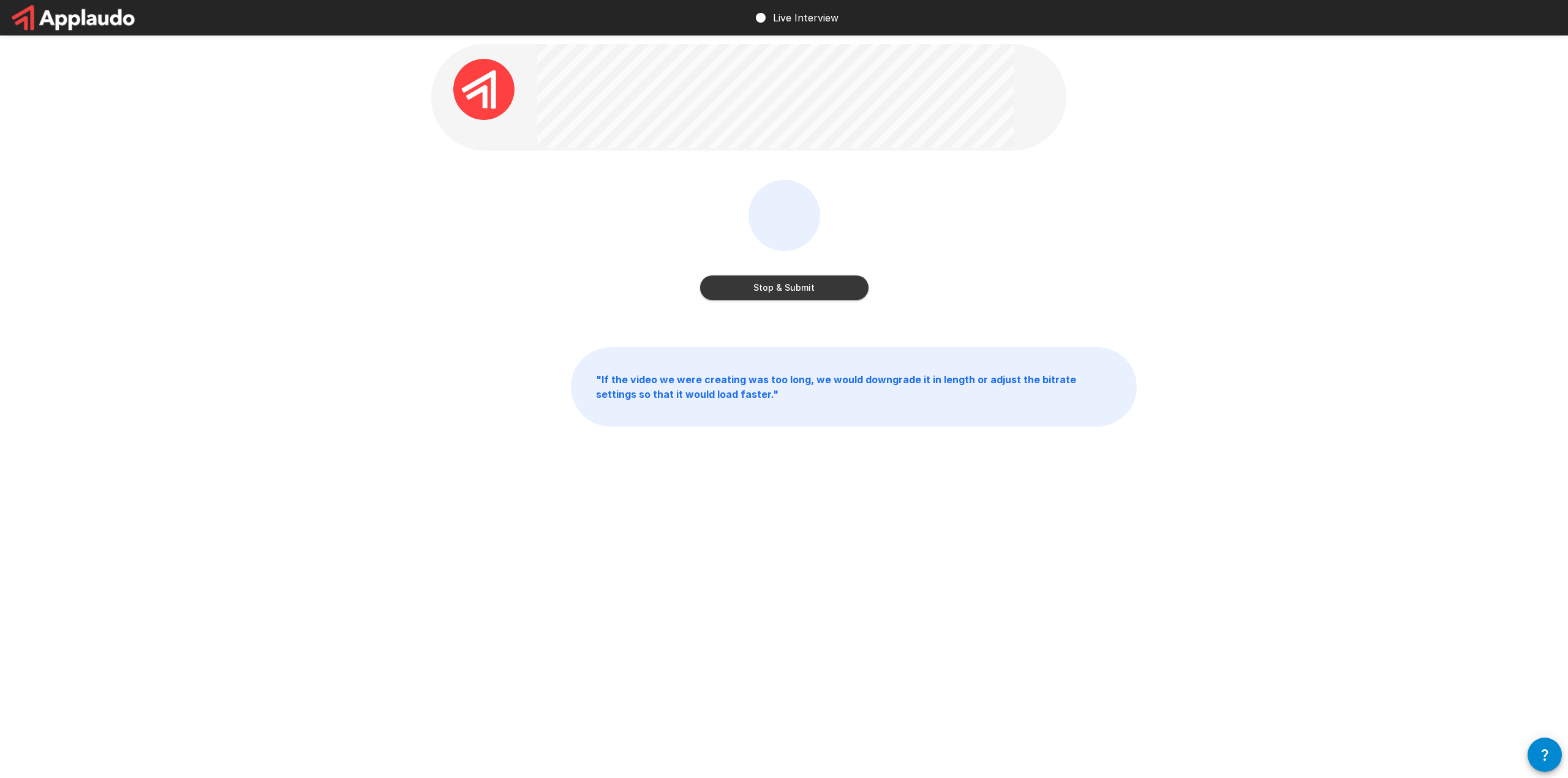
click at [794, 288] on button "Stop & Submit" at bounding box center [784, 288] width 169 height 24
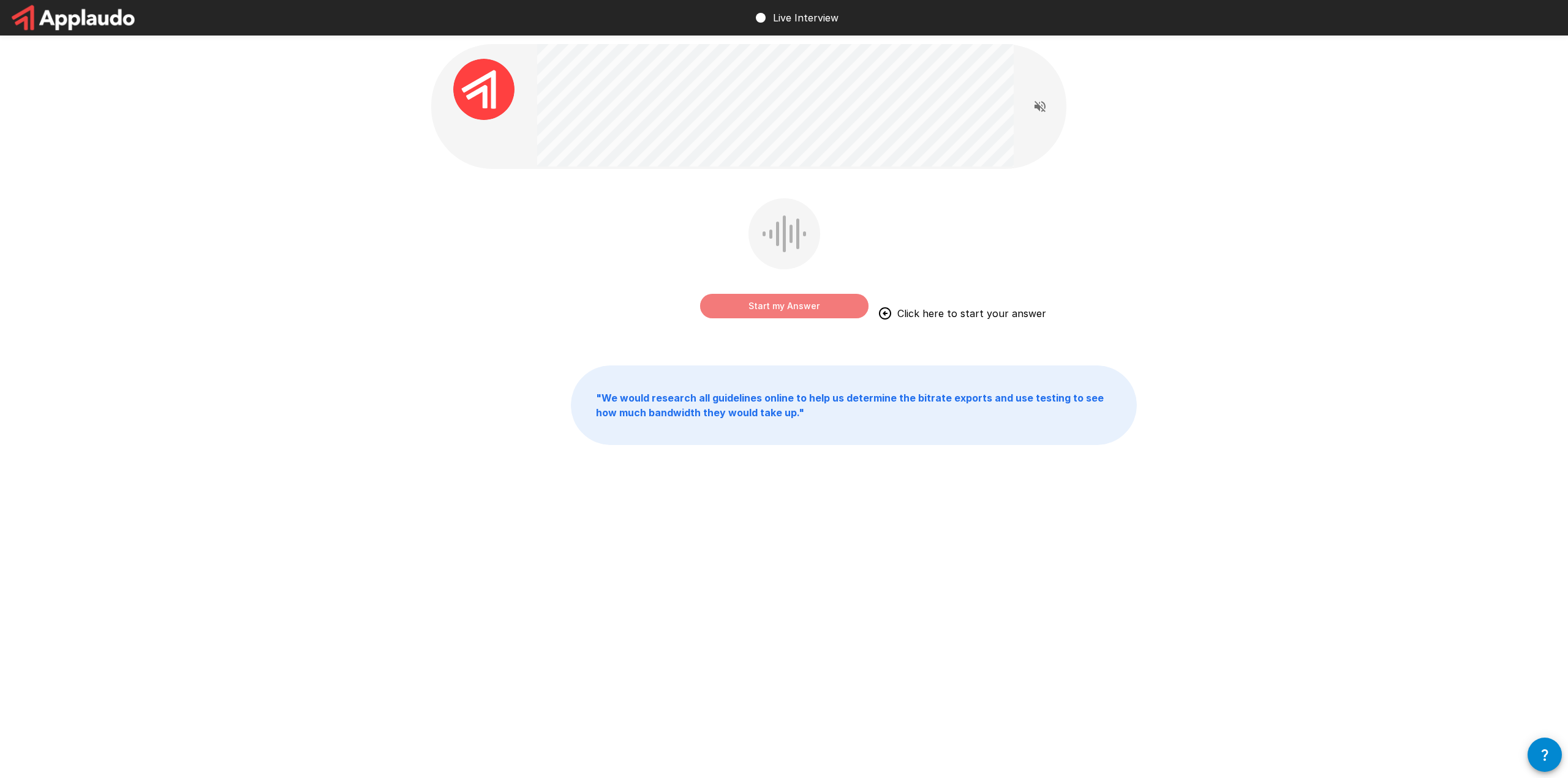
click at [795, 307] on button "Start my Answer" at bounding box center [784, 306] width 169 height 24
click at [790, 306] on button "Stop & Submit" at bounding box center [784, 306] width 169 height 24
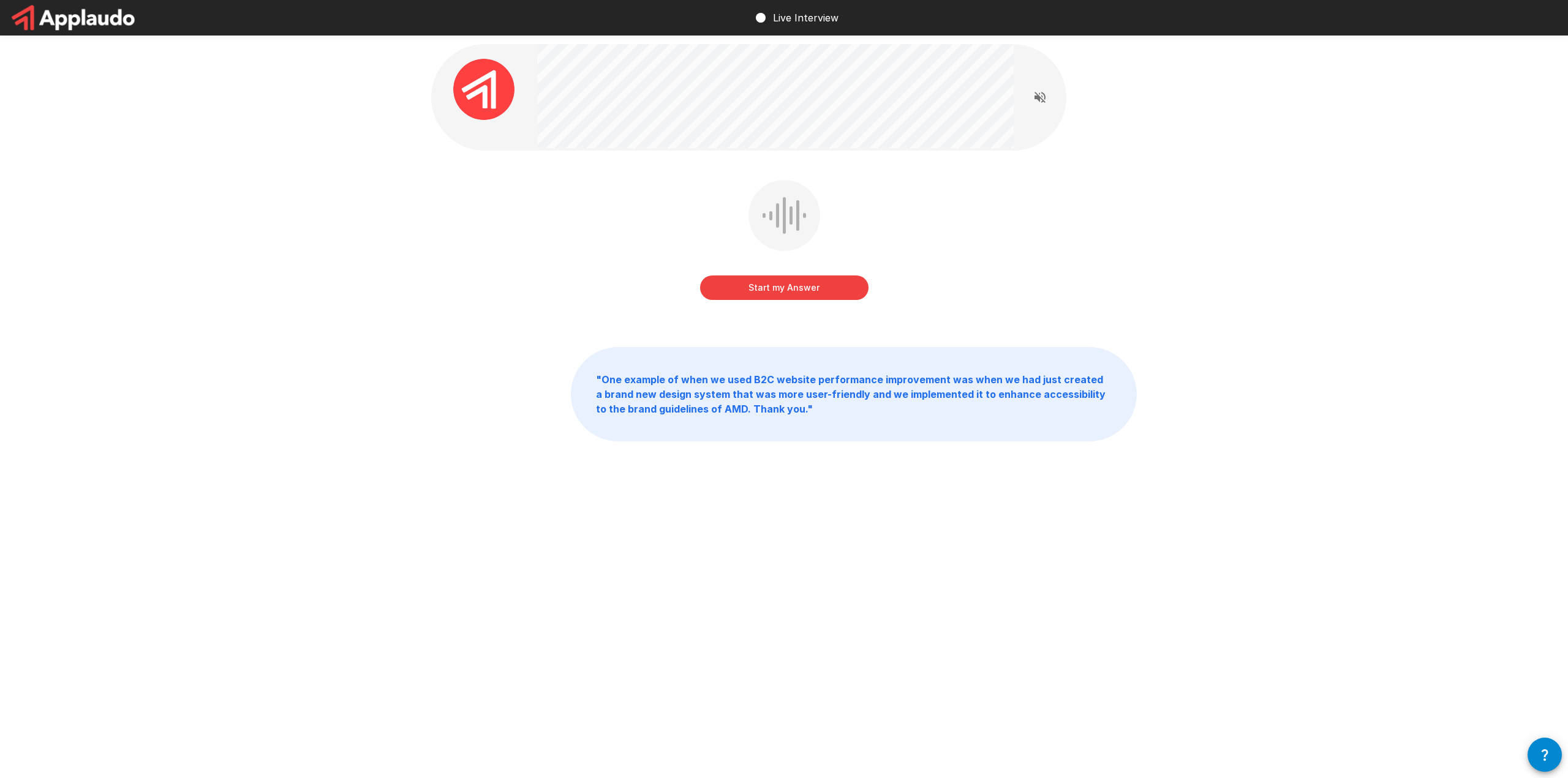
click at [782, 290] on button "Start my Answer" at bounding box center [784, 288] width 169 height 24
drag, startPoint x: 790, startPoint y: 284, endPoint x: 851, endPoint y: 273, distance: 62.0
click at [790, 284] on button "Stop & Submit" at bounding box center [784, 288] width 169 height 24
click at [790, 290] on button "Start my Answer" at bounding box center [784, 288] width 169 height 24
click at [803, 288] on button "Stop & Submit" at bounding box center [784, 288] width 169 height 24
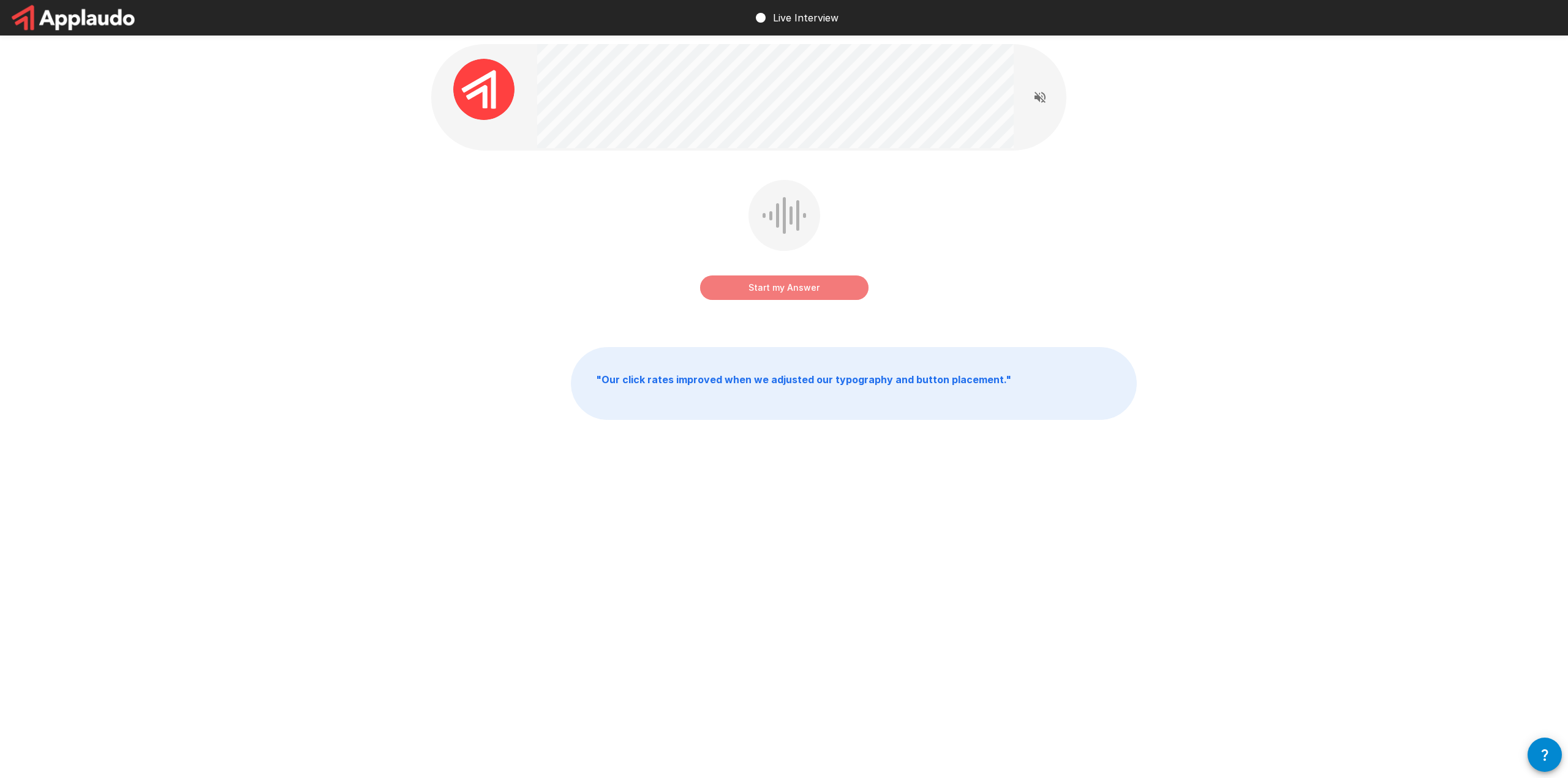
click at [784, 286] on button "Start my Answer" at bounding box center [784, 288] width 169 height 24
click at [793, 289] on button "Stop & Submit" at bounding box center [784, 288] width 169 height 24
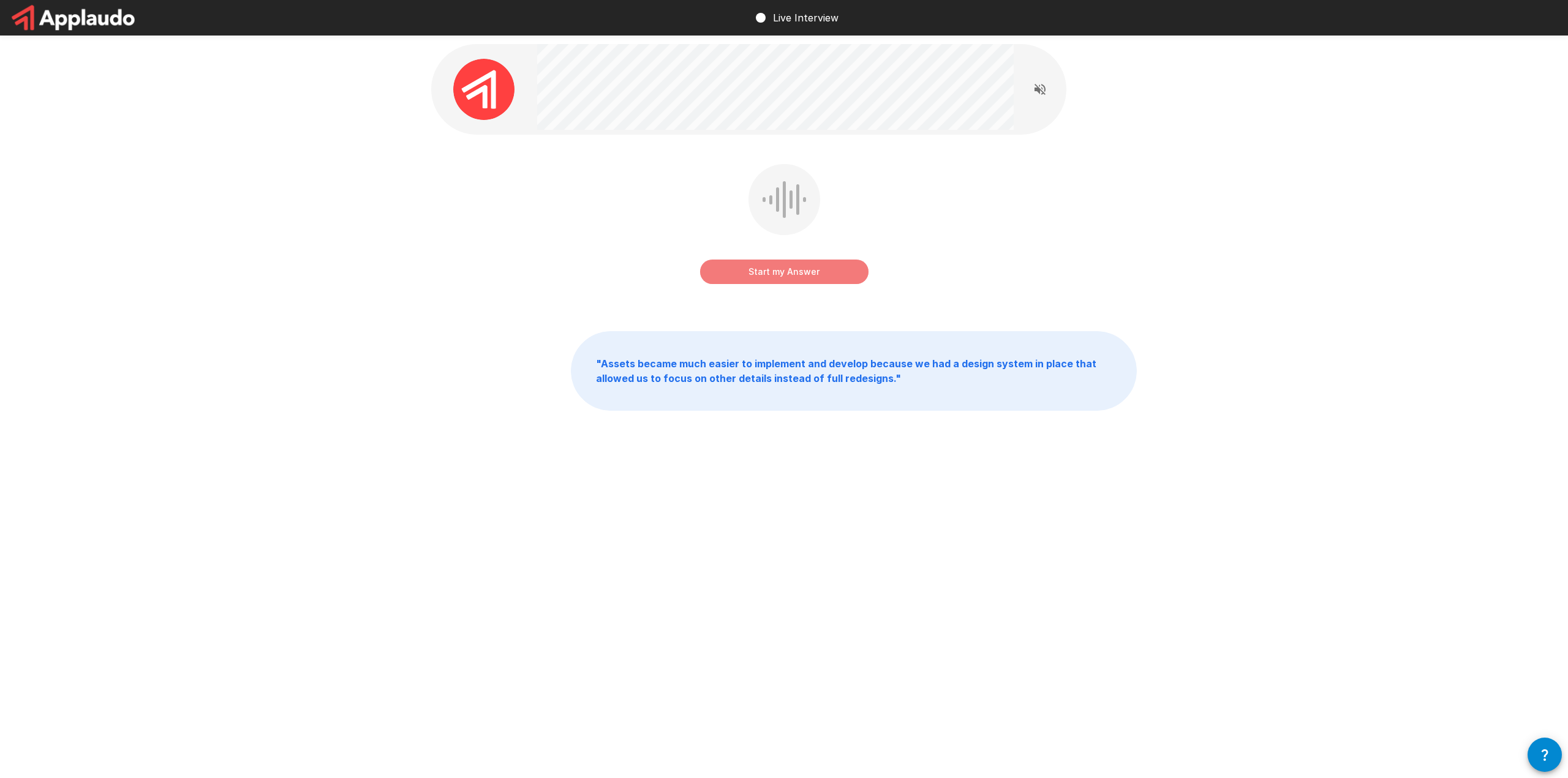
click at [757, 270] on button "Start my Answer" at bounding box center [784, 271] width 169 height 24
click at [790, 271] on button "Stop & Submit" at bounding box center [784, 271] width 169 height 24
click at [784, 265] on button "Start my Answer" at bounding box center [784, 271] width 169 height 24
drag, startPoint x: 790, startPoint y: 267, endPoint x: 800, endPoint y: 259, distance: 12.8
click at [791, 267] on button "Stop & Submit" at bounding box center [784, 271] width 169 height 24
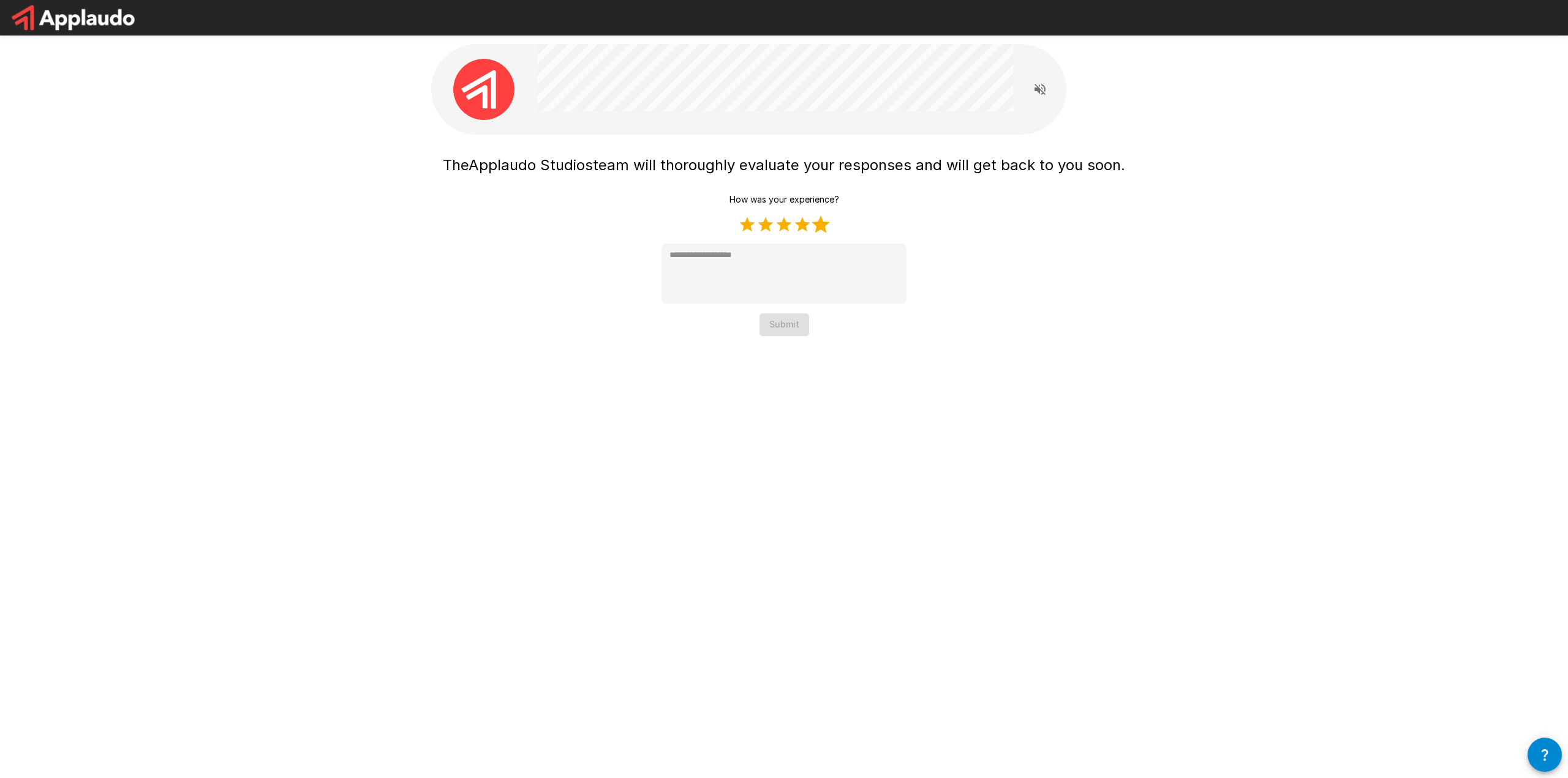
click at [819, 223] on label "5 Stars" at bounding box center [820, 224] width 18 height 18
type textarea "*"
click at [790, 326] on button "Submit" at bounding box center [784, 325] width 49 height 22
click at [1007, 275] on div "The Applaudo Studios team will thoroughly evaluate your responses and will get …" at bounding box center [784, 218] width 706 height 137
click at [1007, 312] on div "The Applaudo Studios team will thoroughly evaluate your responses and will get …" at bounding box center [784, 192] width 735 height 385
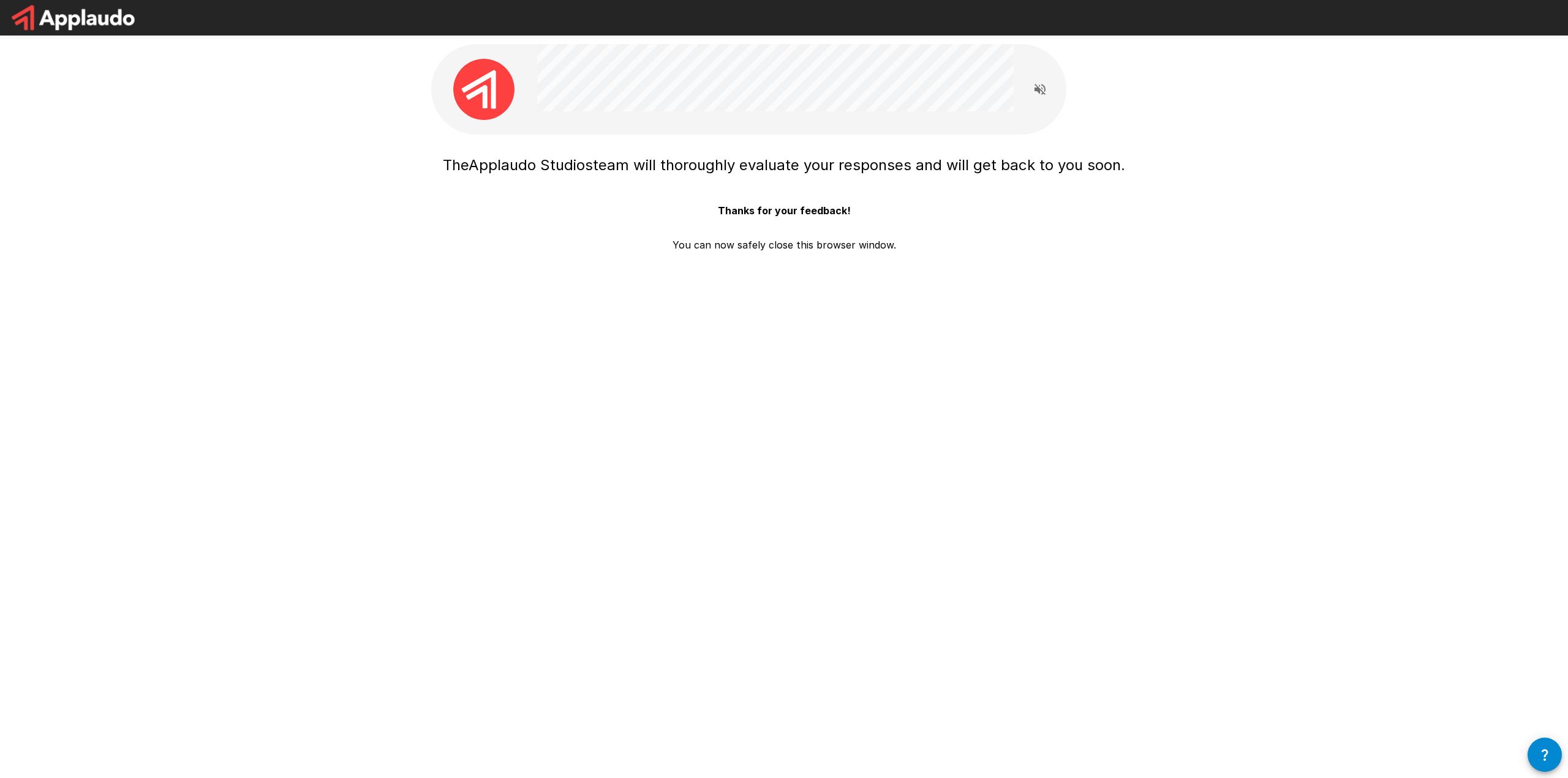
click at [1024, 283] on div "The Applaudo Studios team will thoroughly evaluate your responses and will get …" at bounding box center [784, 218] width 706 height 137
